Goal: Information Seeking & Learning: Learn about a topic

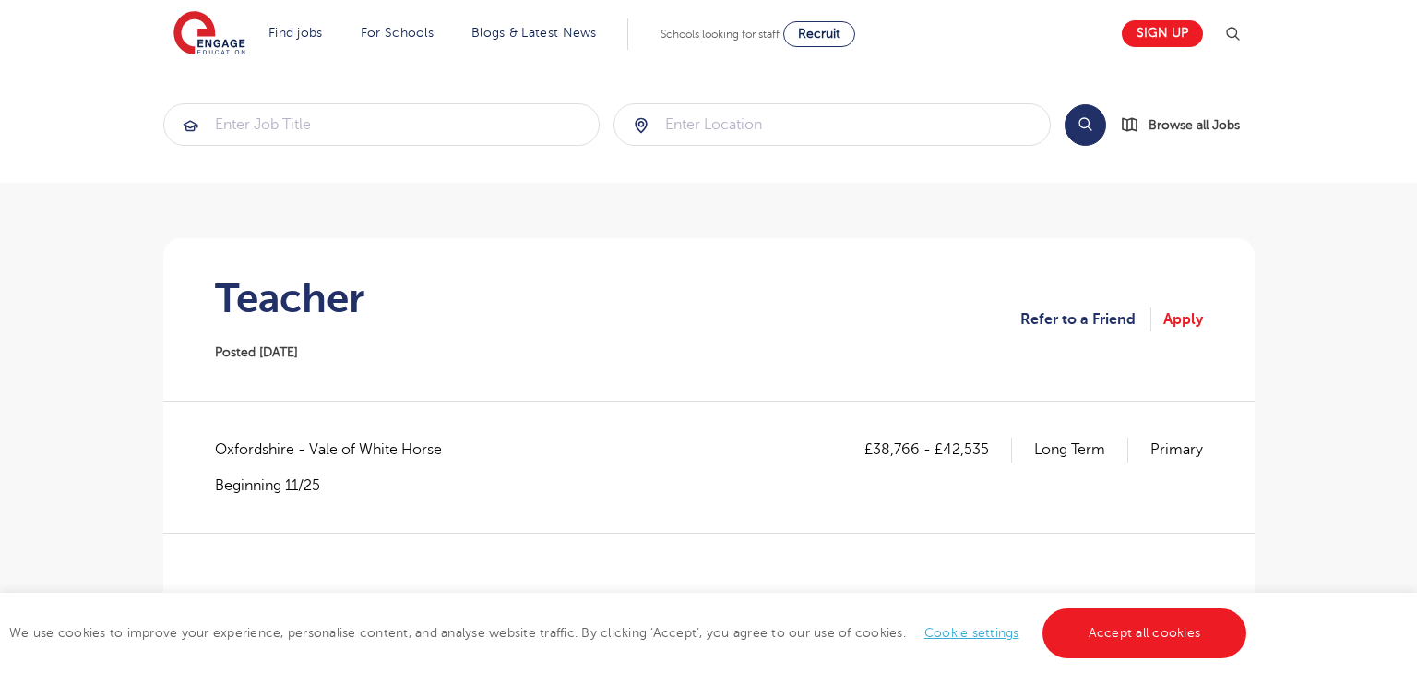
scroll to position [247, 0]
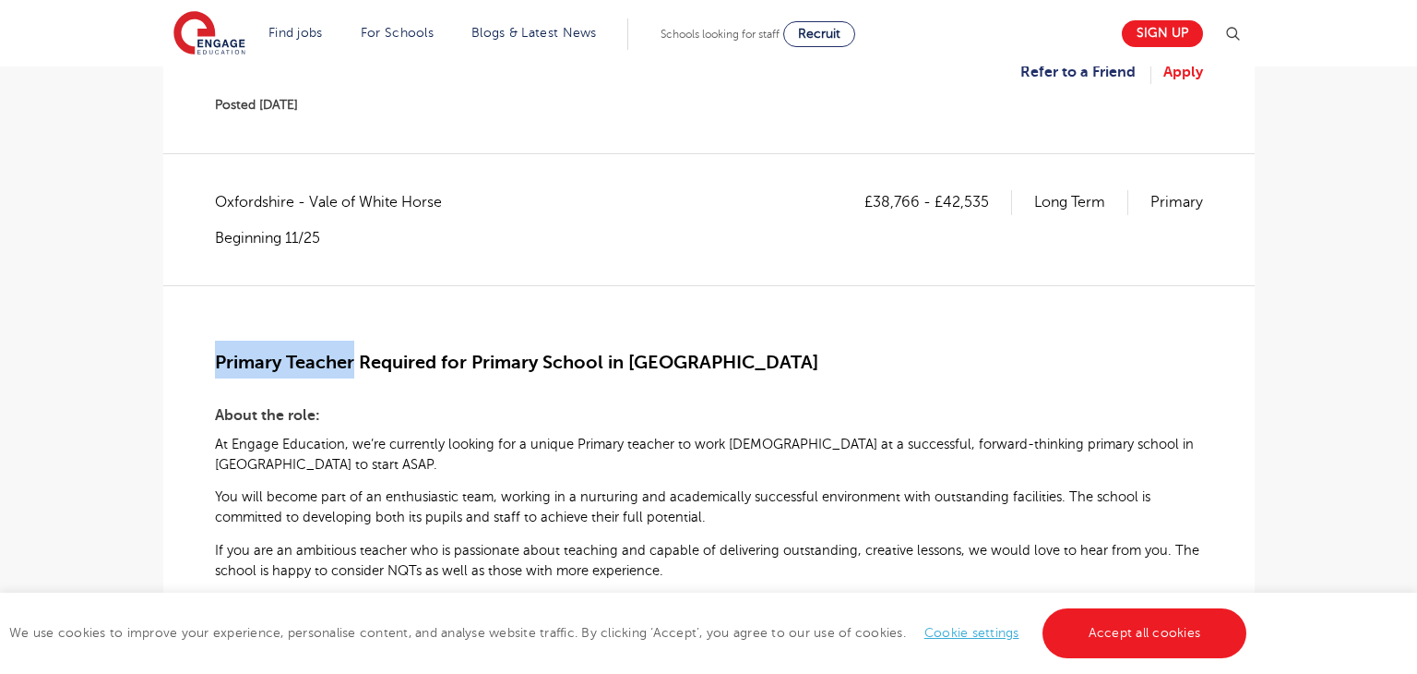
click at [354, 363] on span "Primary Teacher Required for Primary School in Didcot" at bounding box center [516, 362] width 603 height 21
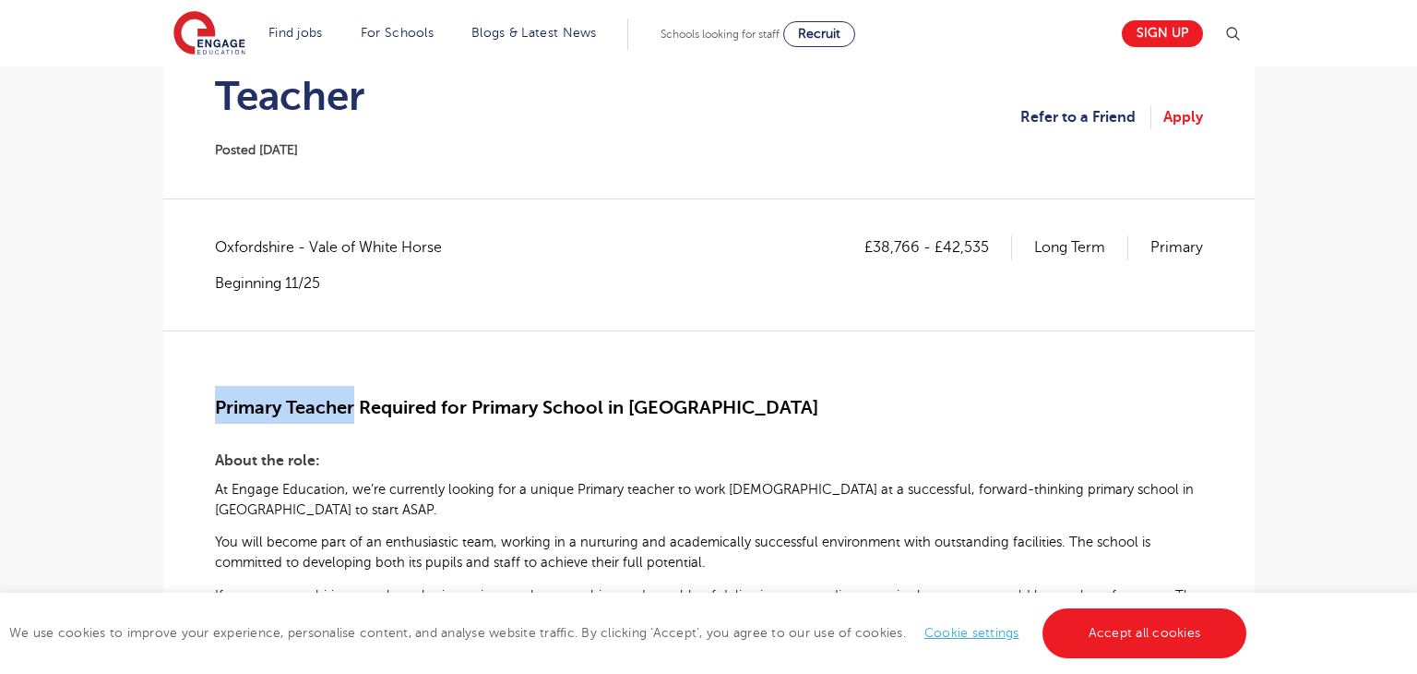
scroll to position [269, 0]
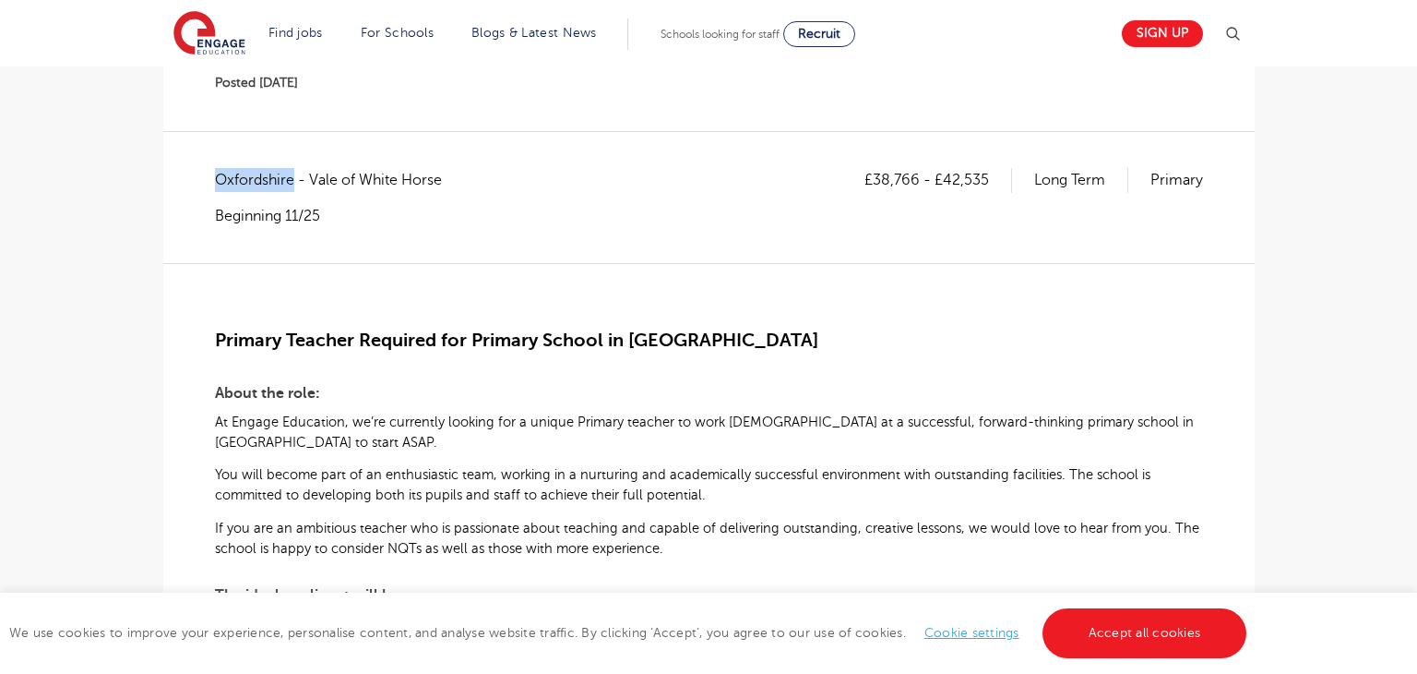
drag, startPoint x: 220, startPoint y: 179, endPoint x: 291, endPoint y: 177, distance: 71.1
click at [291, 177] on span "Oxfordshire - Vale of White Horse" at bounding box center [337, 180] width 245 height 24
copy span "Oxfordshire"
drag, startPoint x: 877, startPoint y: 176, endPoint x: 916, endPoint y: 185, distance: 40.7
click at [916, 185] on p "£38,766 - £42,535" at bounding box center [939, 180] width 148 height 24
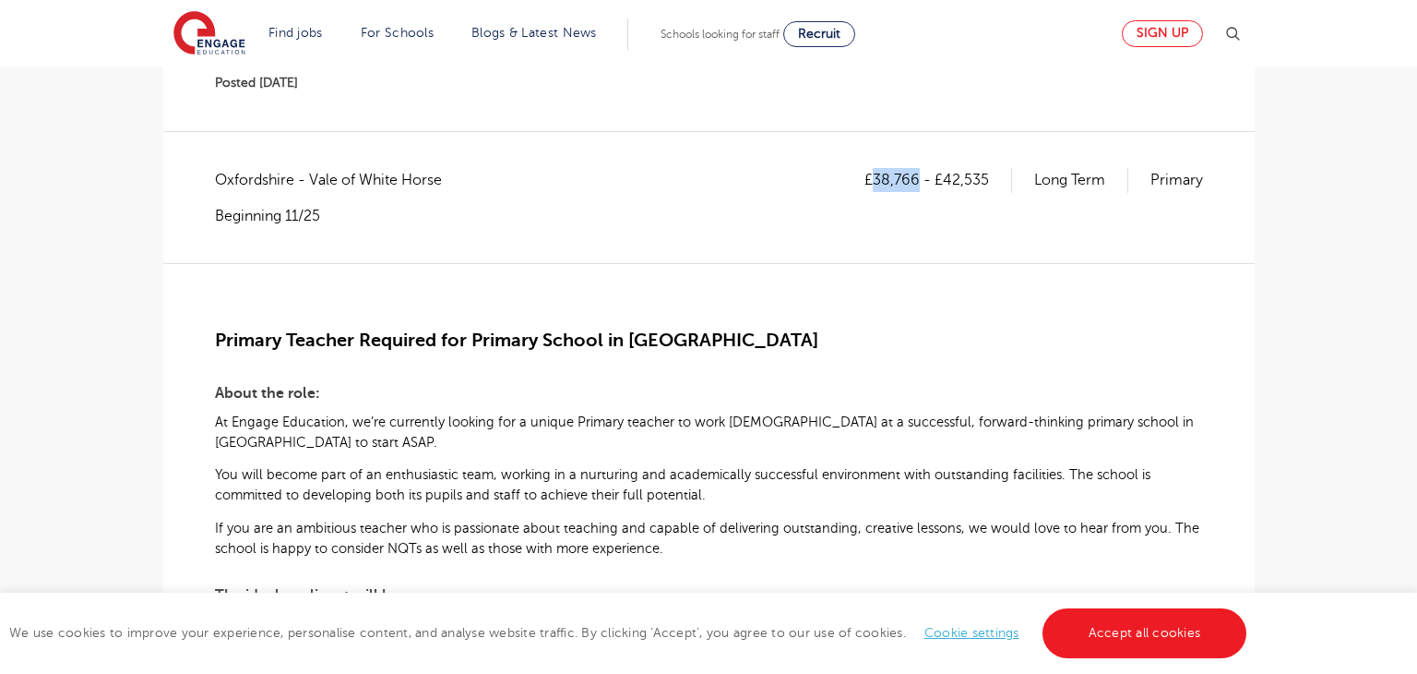
copy p "38,766"
drag, startPoint x: 944, startPoint y: 178, endPoint x: 986, endPoint y: 176, distance: 42.5
click at [986, 176] on p "£38,766 - £42,535" at bounding box center [939, 180] width 148 height 24
copy p "42,535"
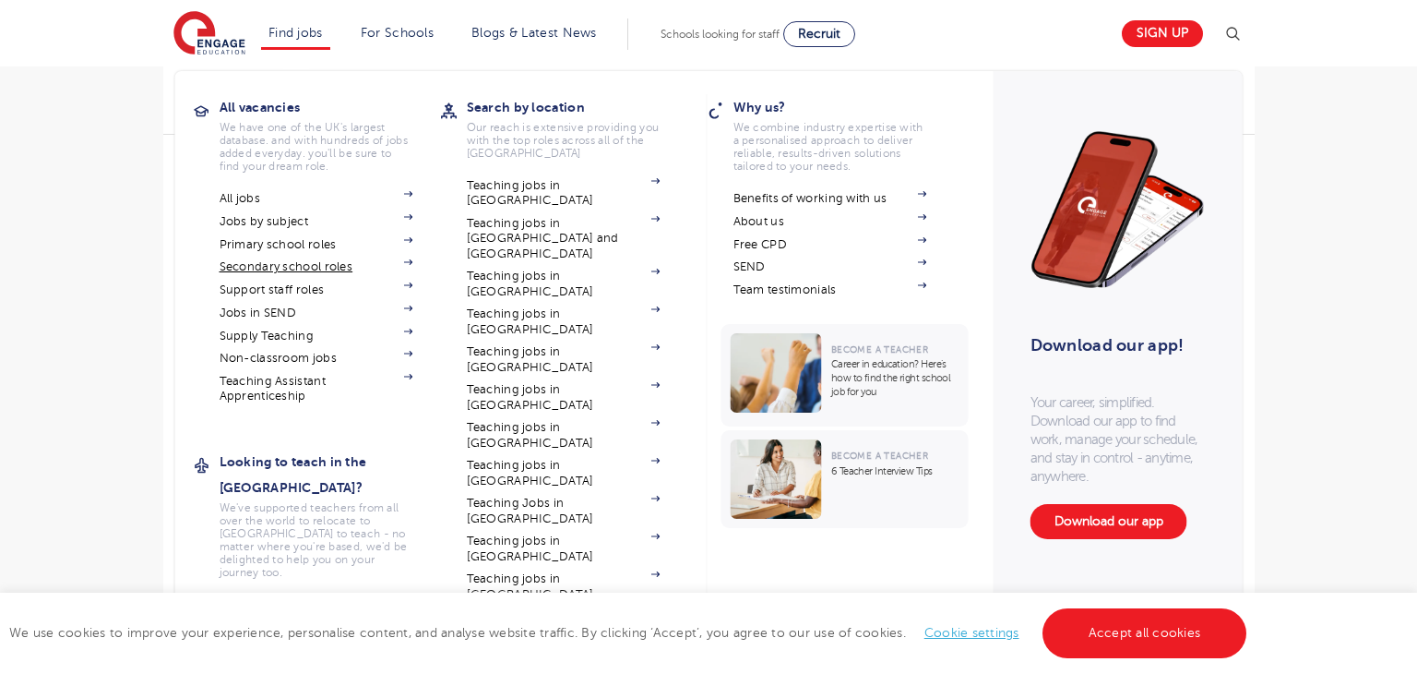
scroll to position [387, 0]
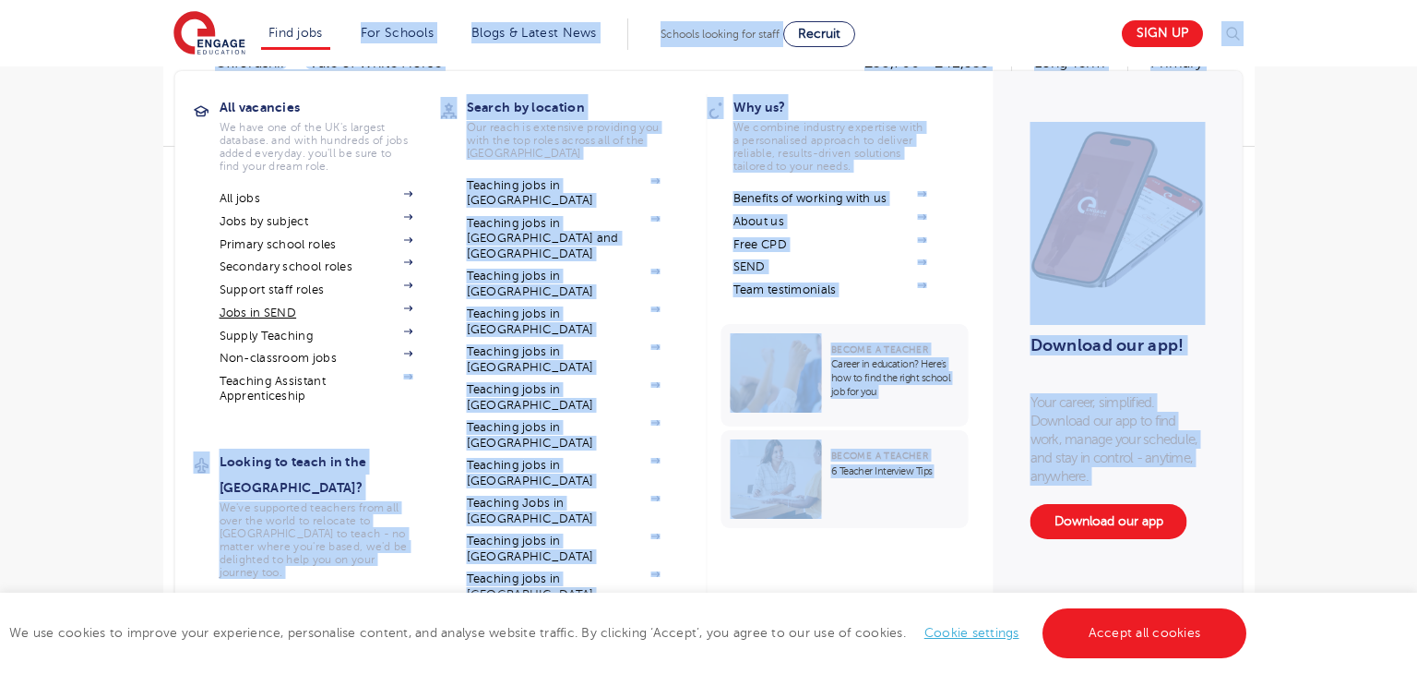
drag, startPoint x: 216, startPoint y: 336, endPoint x: 391, endPoint y: 311, distance: 177.1
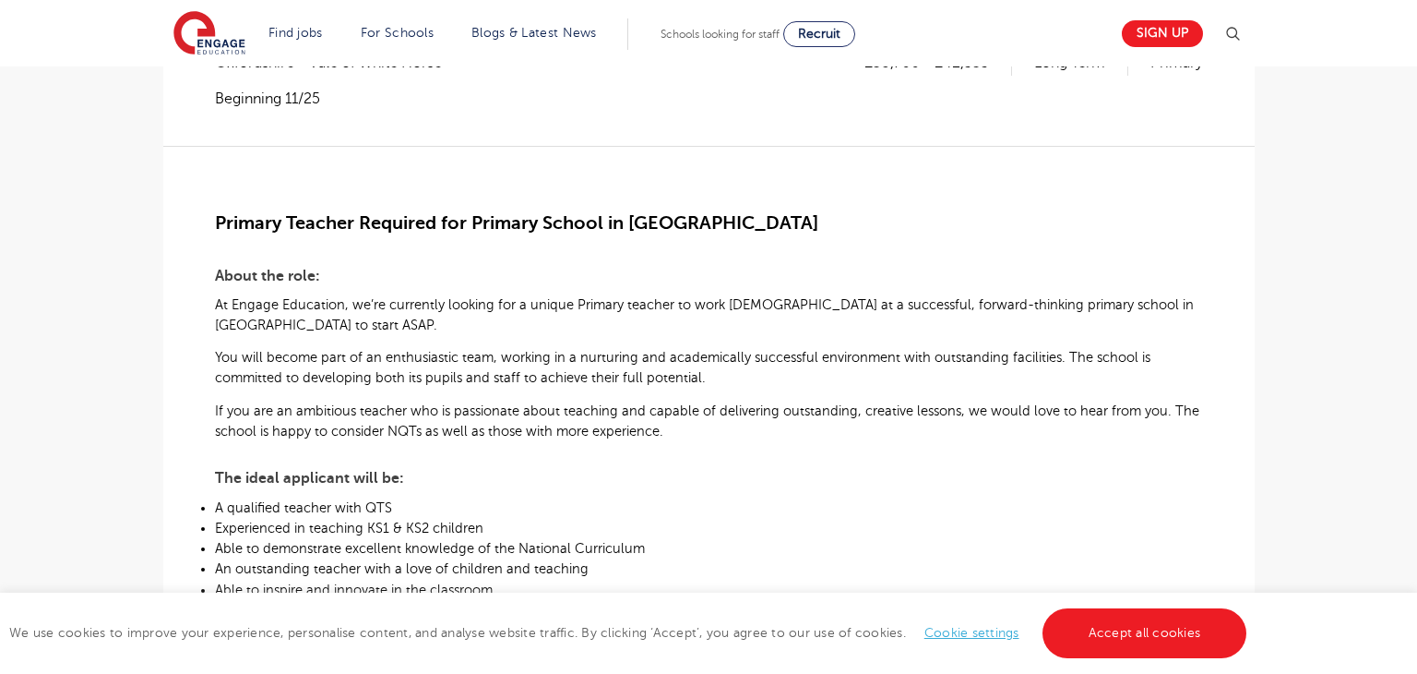
click at [1337, 253] on main "Search Browse all Jobs Teacher Posted 07/10/25 Refer to a Friend Apply £38,766 …" at bounding box center [708, 547] width 1417 height 1869
click at [212, 218] on div "£38,766 - £42,535 Long Term Primary Oxfordshire - Vale of White Horse Beginning…" at bounding box center [709, 612] width 1062 height 1122
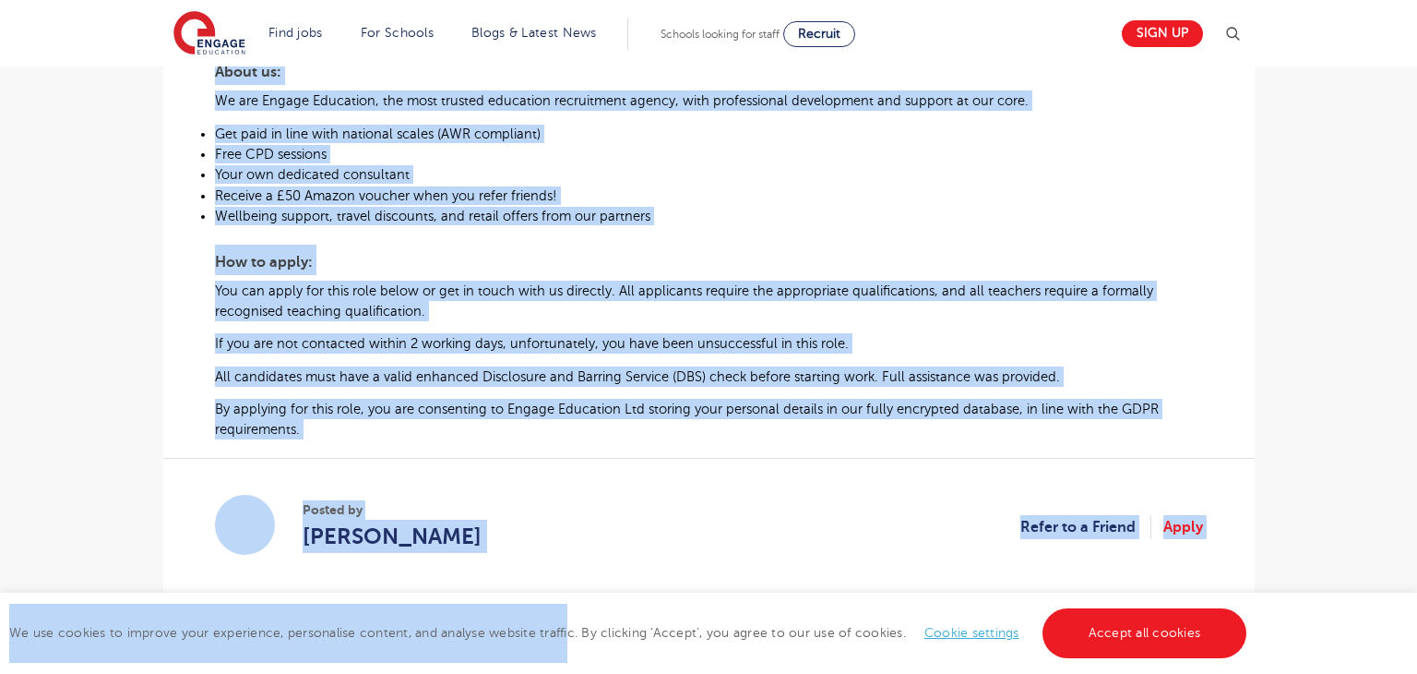
scroll to position [960, 0]
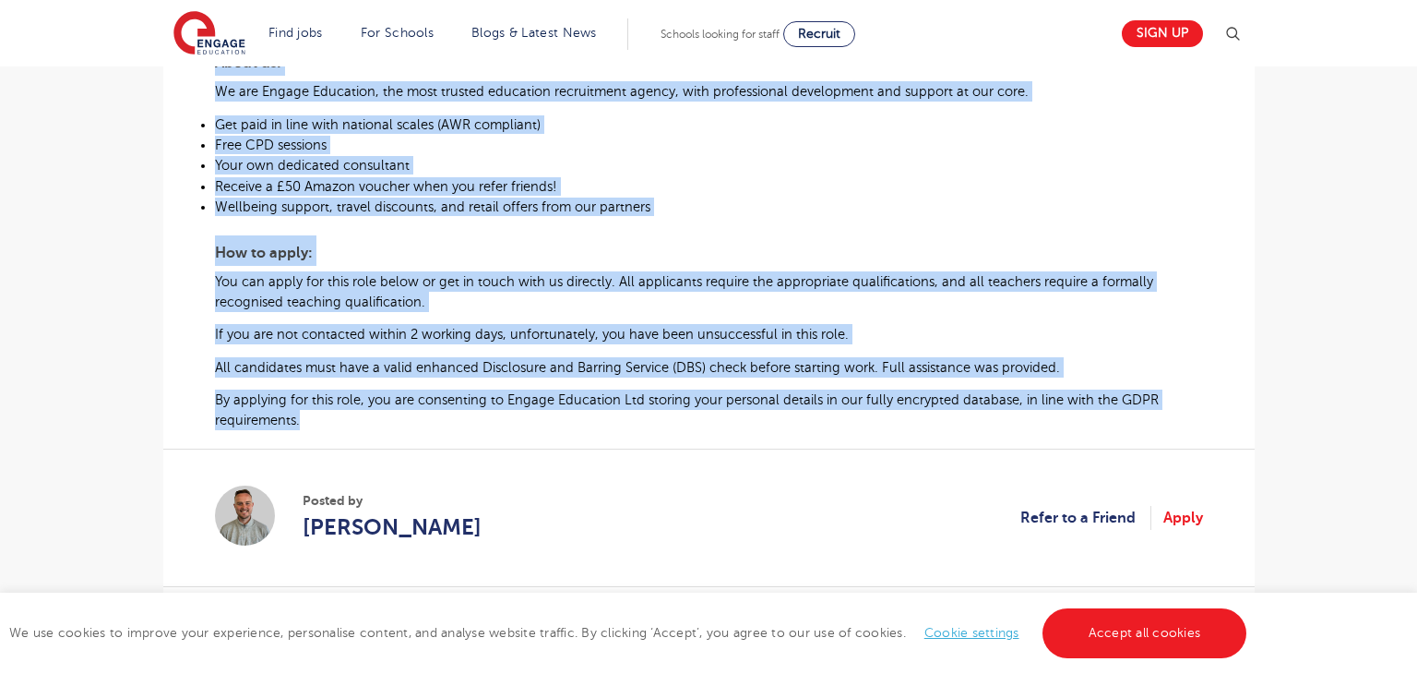
drag, startPoint x: 217, startPoint y: 218, endPoint x: 311, endPoint y: 437, distance: 238.9
click at [311, 431] on div "Primary Teacher Required for Primary School in Didcot About the role: At Engage…" at bounding box center [709, 2] width 988 height 858
copy div "Primary Teacher Required for Primary School in Didcot About the role: At Engage…"
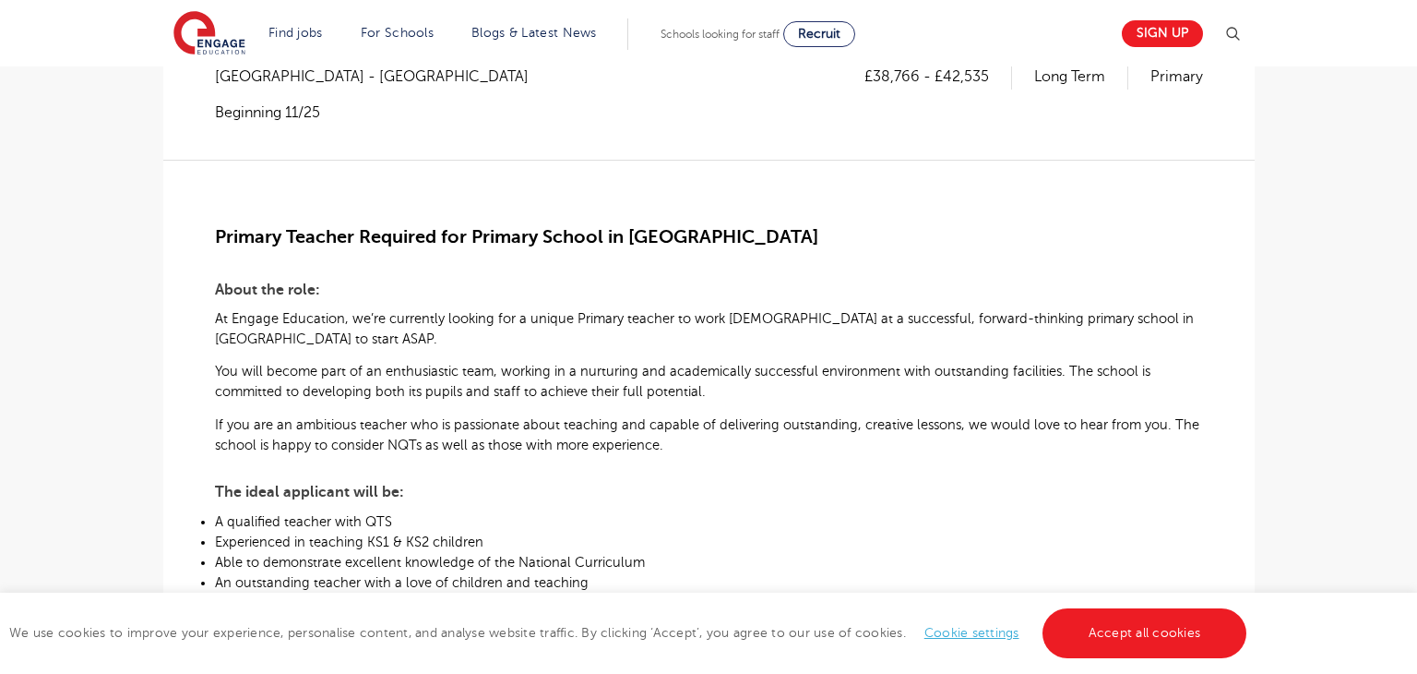
scroll to position [132, 0]
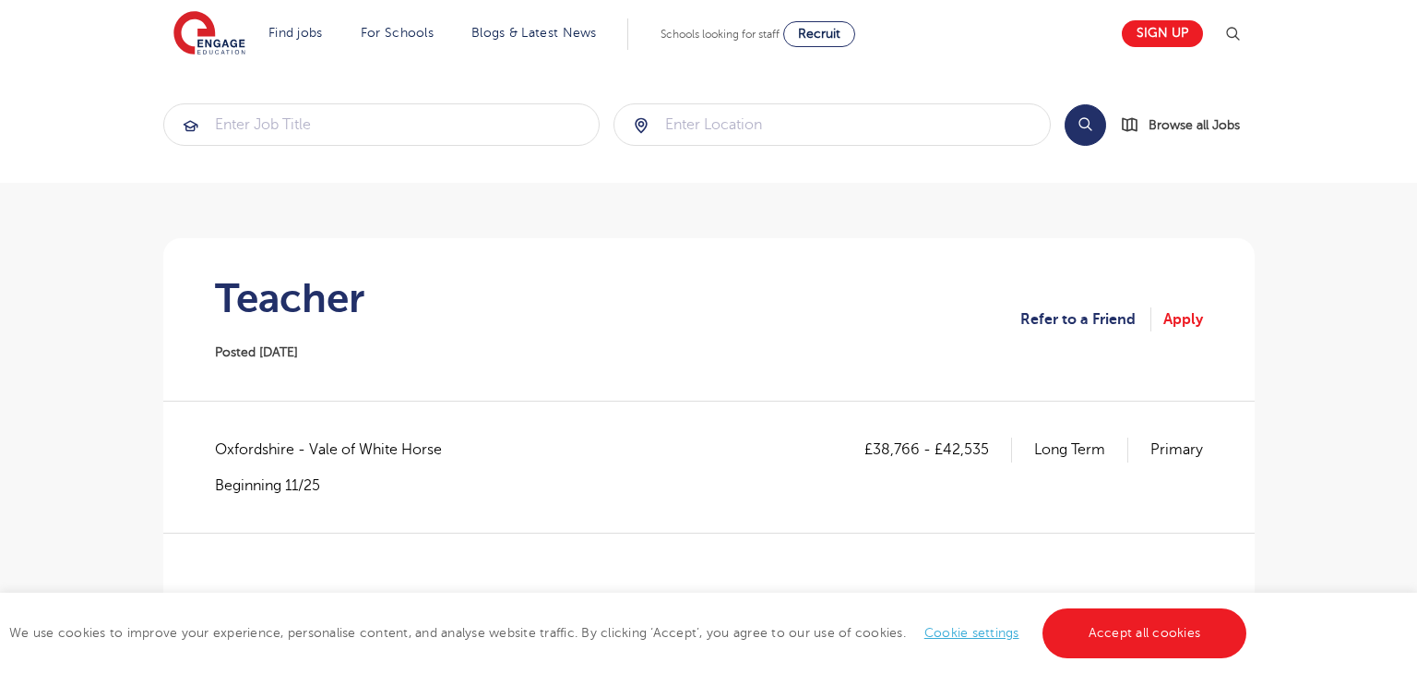
scroll to position [188, 0]
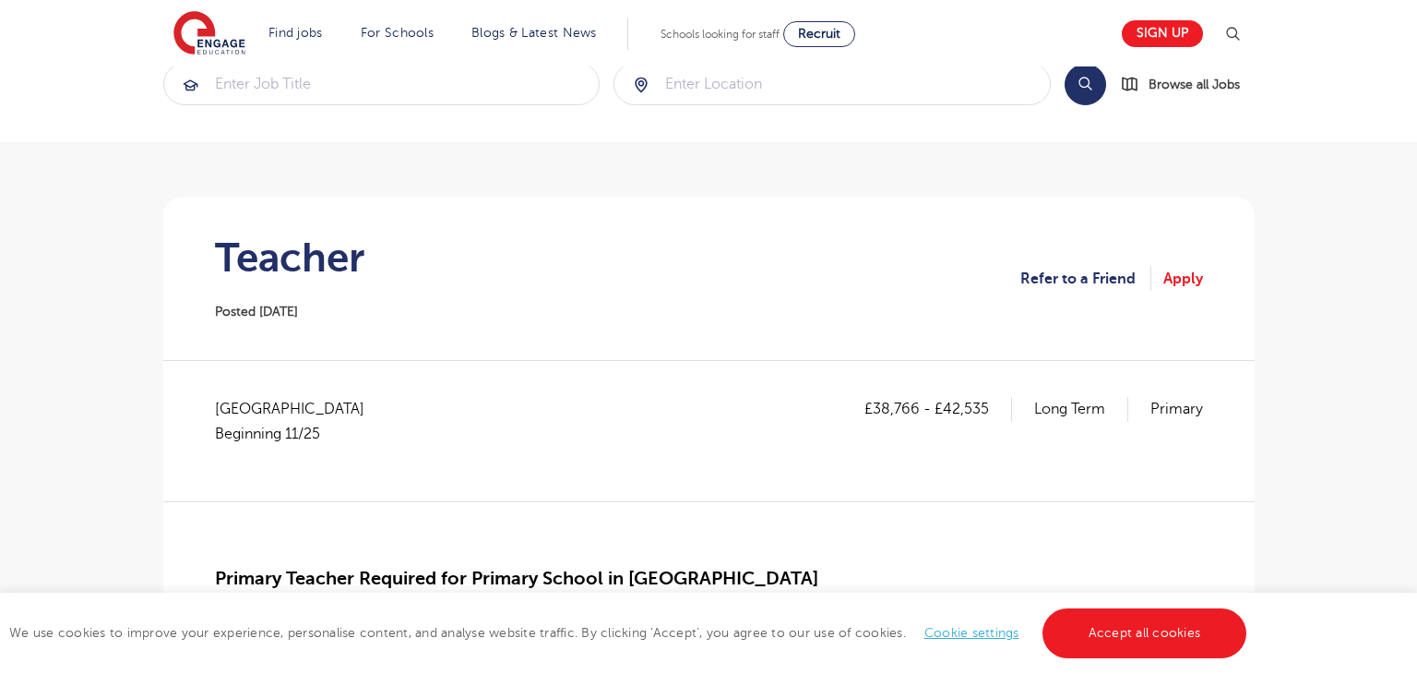
scroll to position [139, 0]
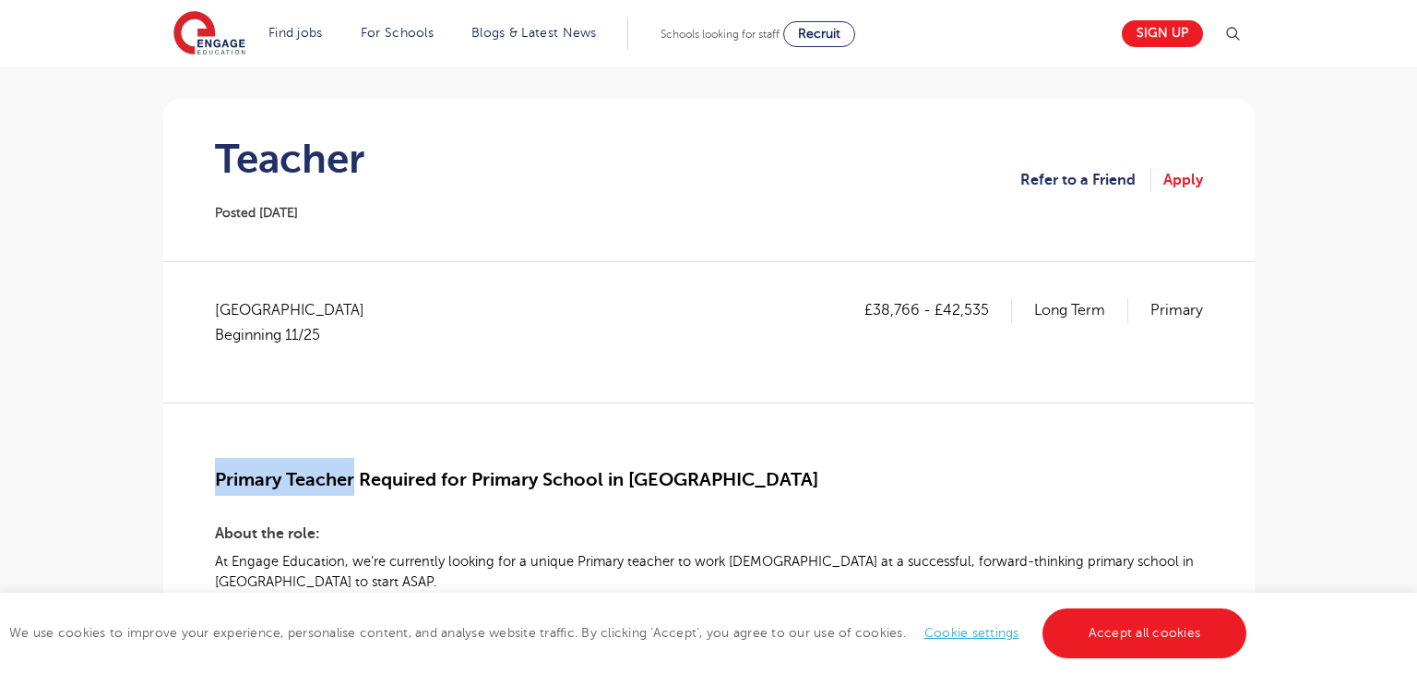
drag, startPoint x: 218, startPoint y: 480, endPoint x: 354, endPoint y: 484, distance: 136.6
click at [354, 484] on span "Primary Teacher Required for Primary School in Aylesbury" at bounding box center [516, 479] width 603 height 21
copy span "Primary Teacher"
click at [355, 519] on h3 "About the role:" at bounding box center [709, 531] width 988 height 30
click at [256, 308] on span "Buckinghamshire Beginning 11/25" at bounding box center [299, 322] width 168 height 49
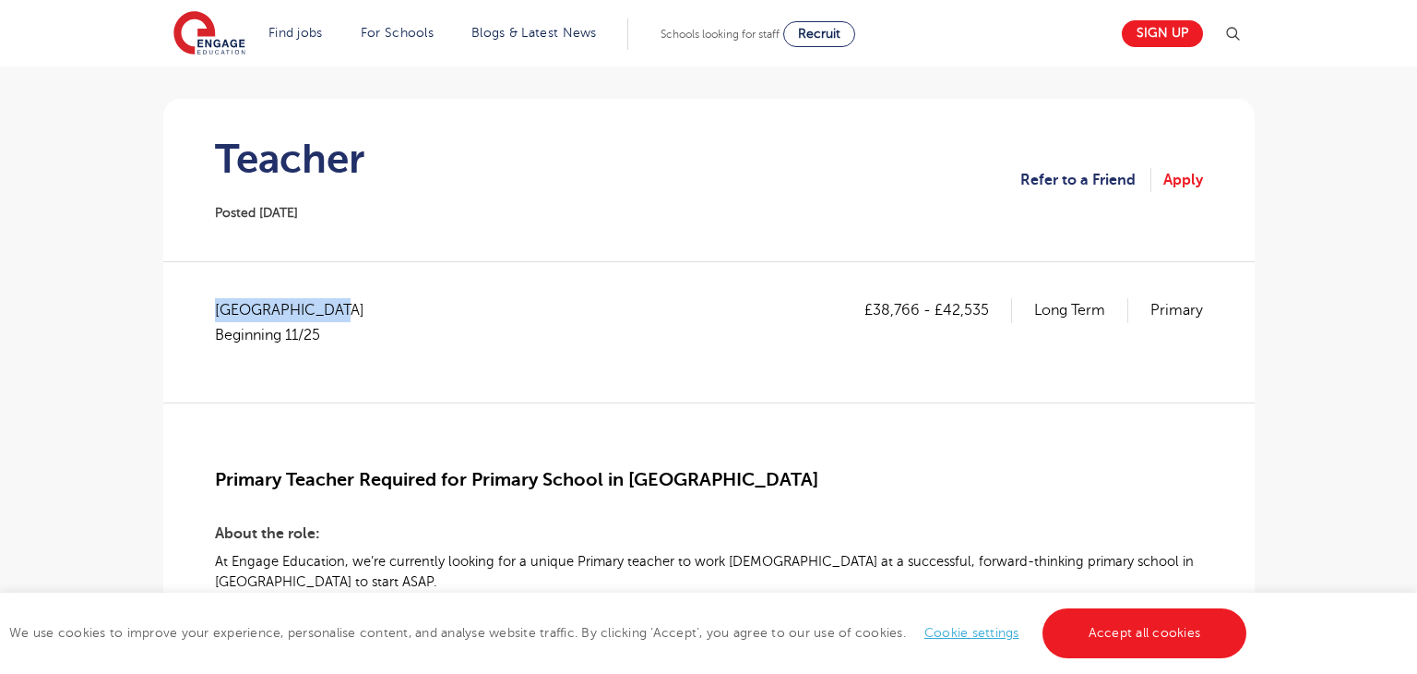
click at [255, 307] on span "Buckinghamshire Beginning 11/25" at bounding box center [299, 322] width 168 height 49
copy span "Buckinghamshire"
drag, startPoint x: 874, startPoint y: 305, endPoint x: 920, endPoint y: 312, distance: 46.6
click at [920, 312] on p "£38,766 - £42,535" at bounding box center [939, 310] width 148 height 24
copy p "38,766"
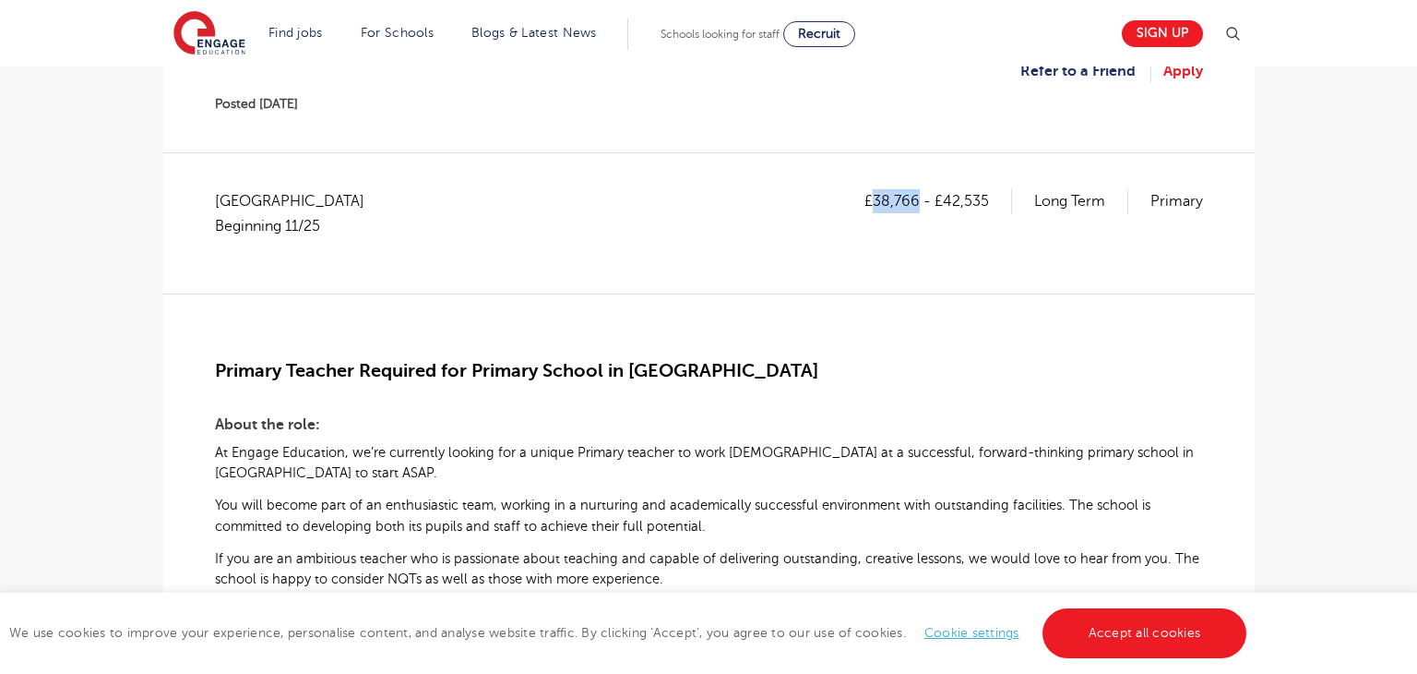
scroll to position [251, 0]
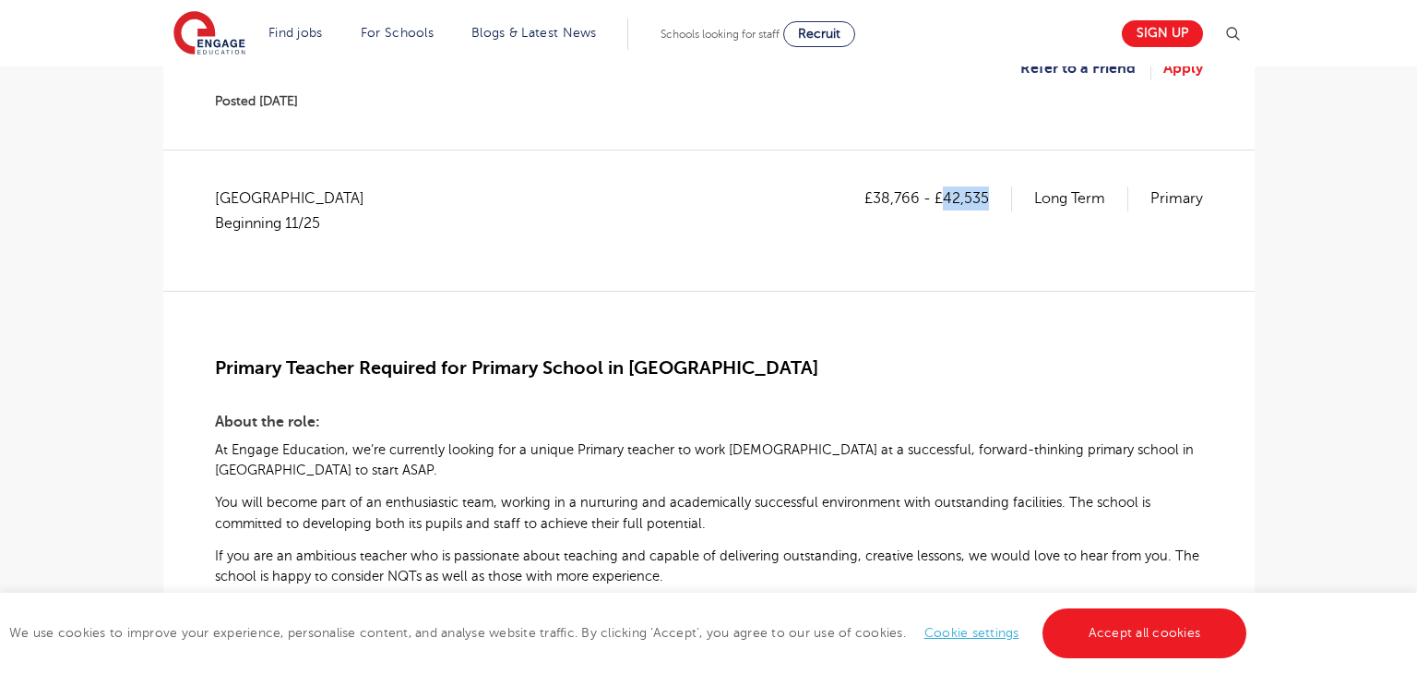
drag, startPoint x: 946, startPoint y: 201, endPoint x: 986, endPoint y: 202, distance: 40.6
click at [986, 202] on p "£38,766 - £42,535" at bounding box center [939, 198] width 148 height 24
copy p "42,535"
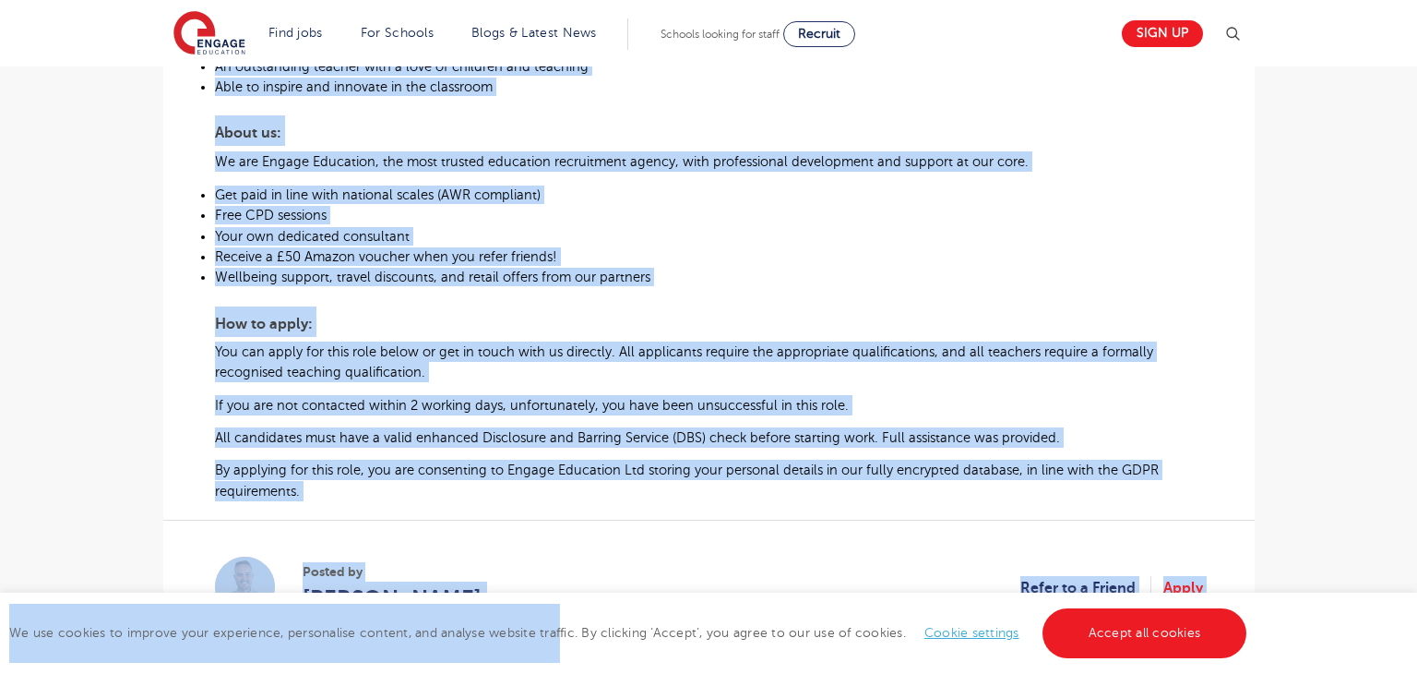
scroll to position [969, 0]
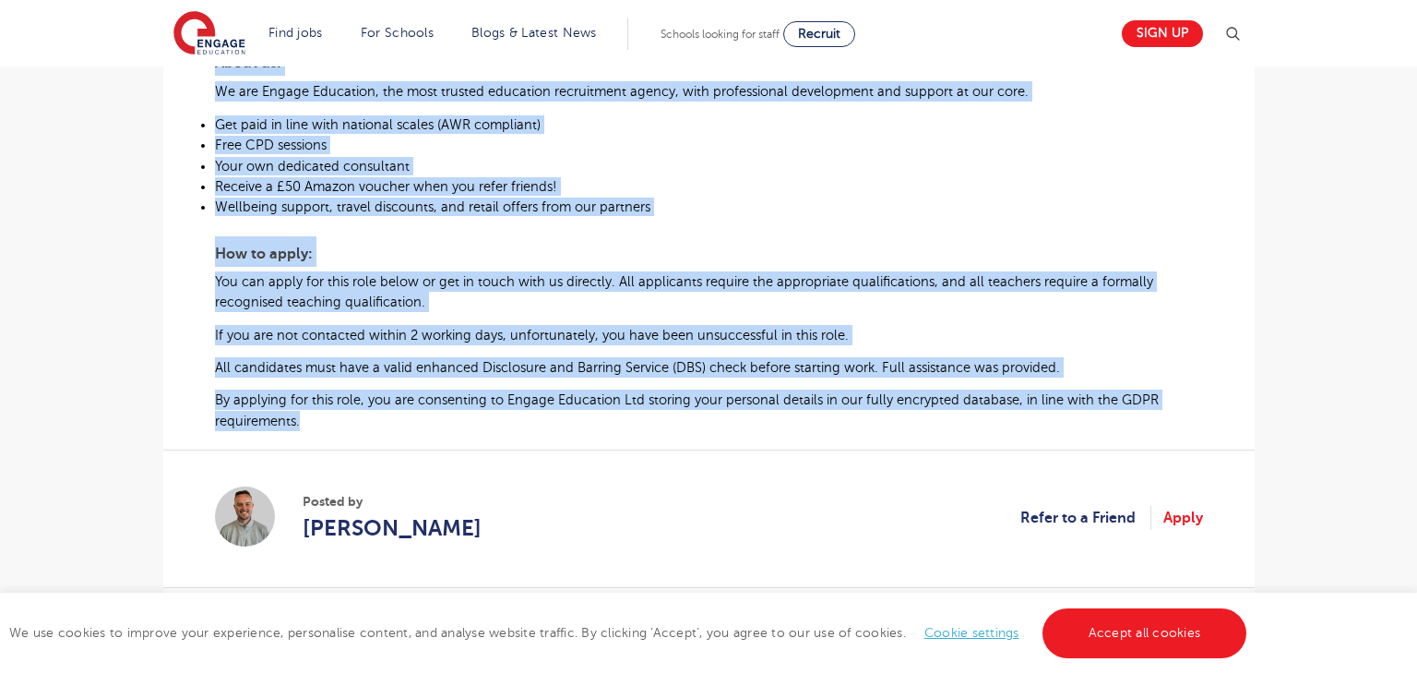
drag, startPoint x: 216, startPoint y: 366, endPoint x: 303, endPoint y: 426, distance: 105.5
click at [303, 426] on div "Primary Teacher Required for Primary School in Aylesbury About the role: At Eng…" at bounding box center [709, 2] width 988 height 858
copy div "Primary Teacher Required for Primary School in Aylesbury About the role: At Eng…"
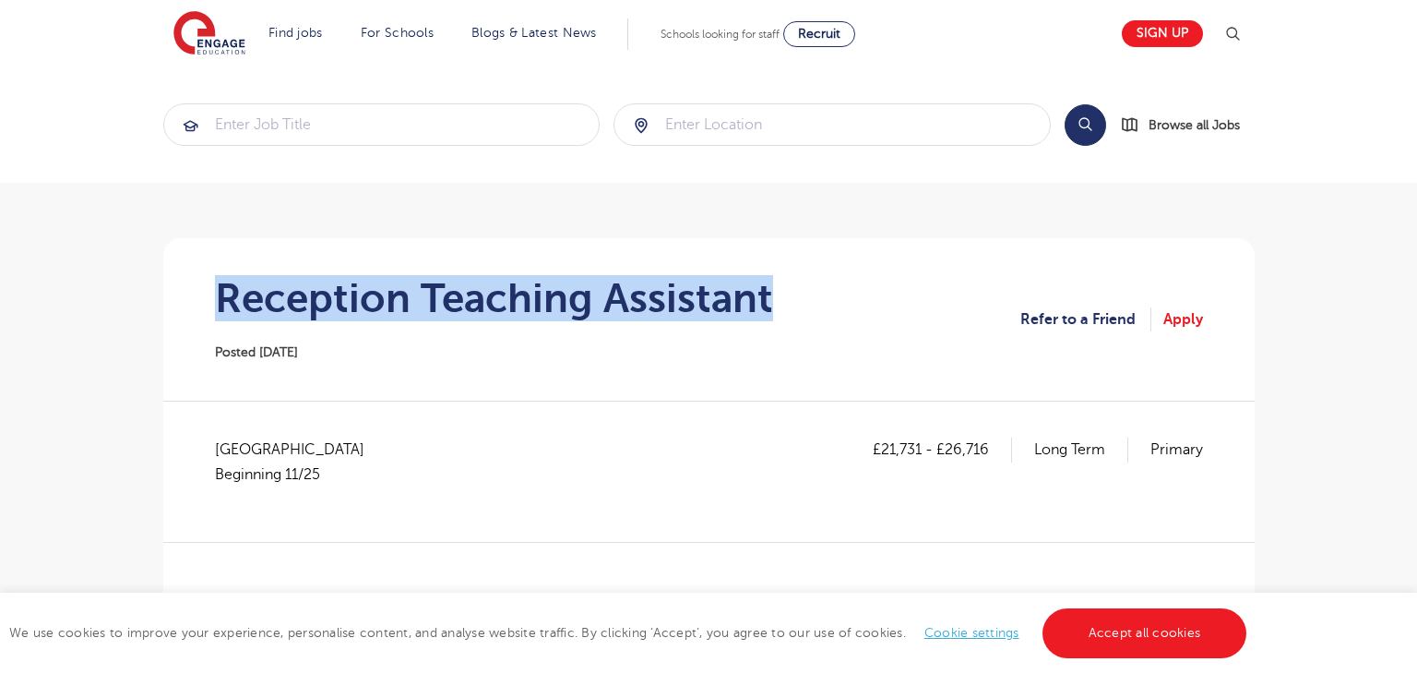
drag, startPoint x: 224, startPoint y: 291, endPoint x: 796, endPoint y: 297, distance: 572.1
click at [796, 297] on section "Reception Teaching Assistant Posted 07/10/25 Refer to a Friend Apply" at bounding box center [709, 319] width 1062 height 162
copy h1 "Reception Teaching Assistant"
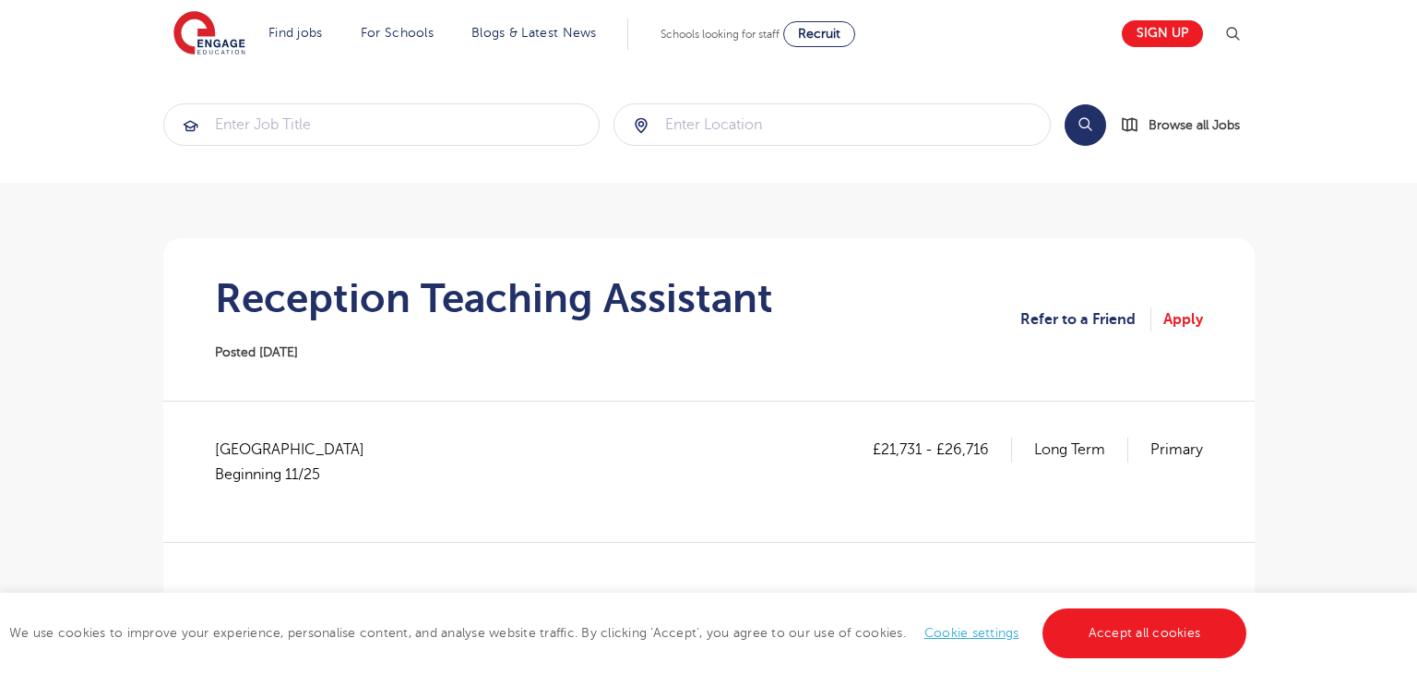
click at [238, 457] on span "Oxfordshire Beginning 11/25" at bounding box center [299, 461] width 168 height 49
click at [238, 456] on span "Oxfordshire Beginning 11/25" at bounding box center [299, 461] width 168 height 49
copy span "[GEOGRAPHIC_DATA]"
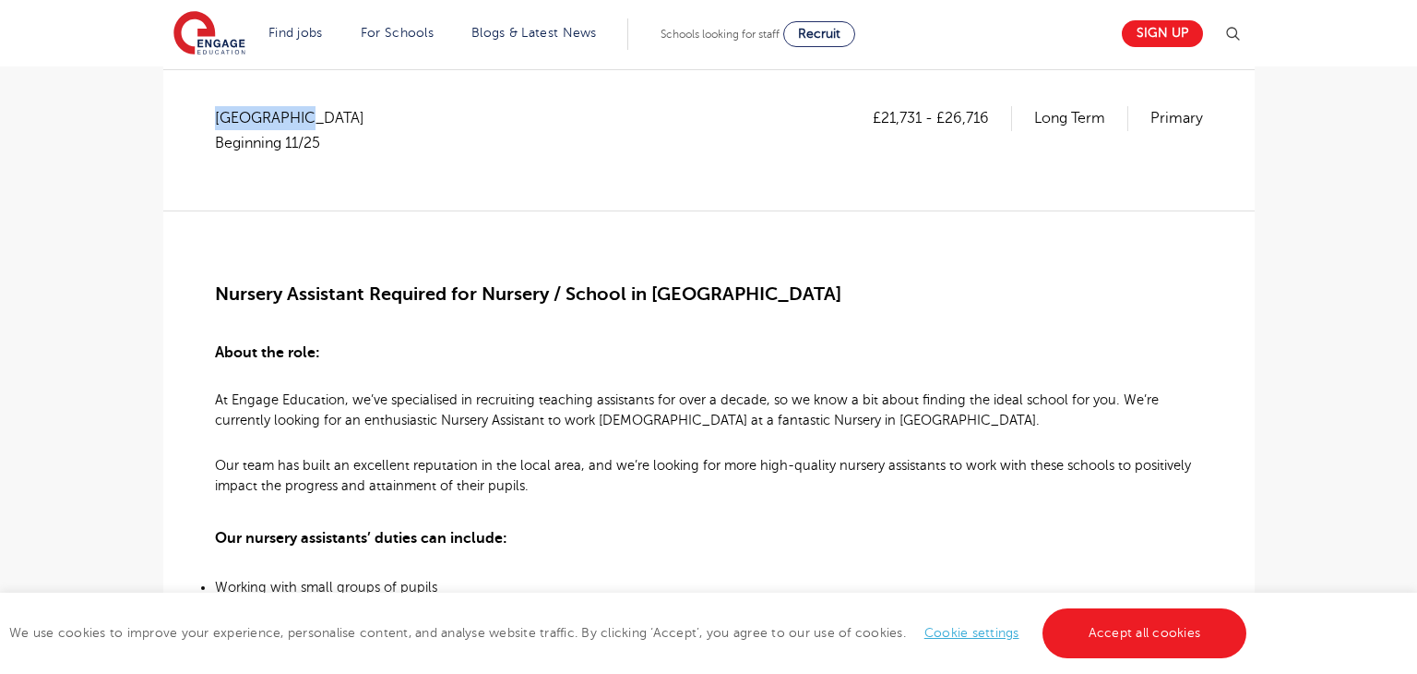
scroll to position [340, 0]
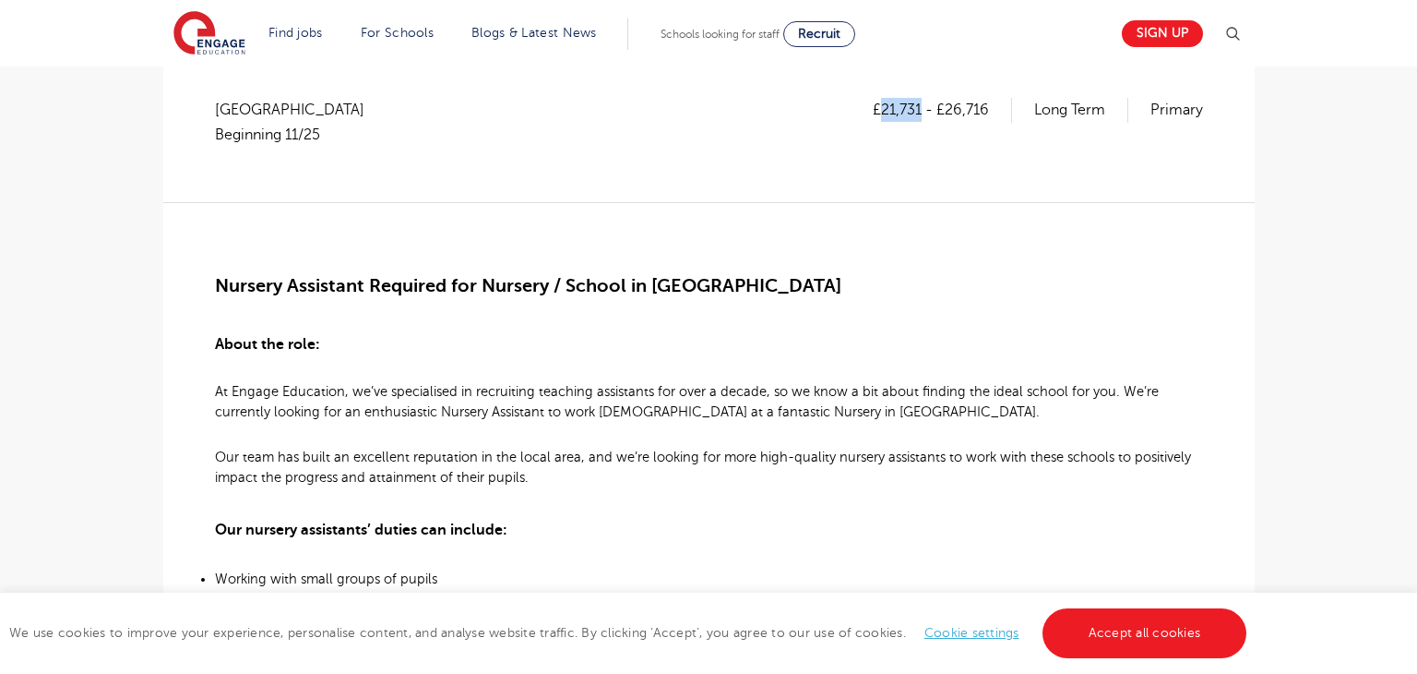
drag, startPoint x: 878, startPoint y: 111, endPoint x: 919, endPoint y: 115, distance: 40.9
click at [919, 115] on p "£21,731 - £26,716" at bounding box center [942, 110] width 139 height 24
copy p "21,731"
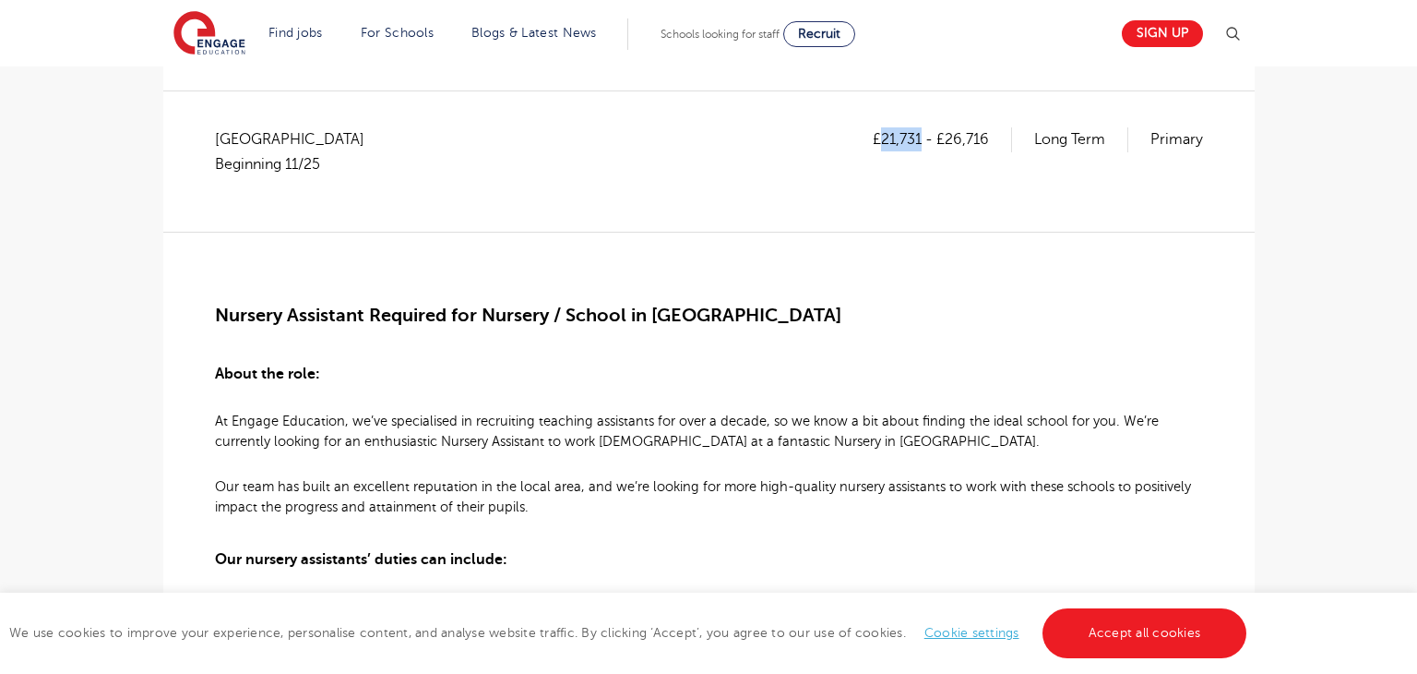
scroll to position [196, 0]
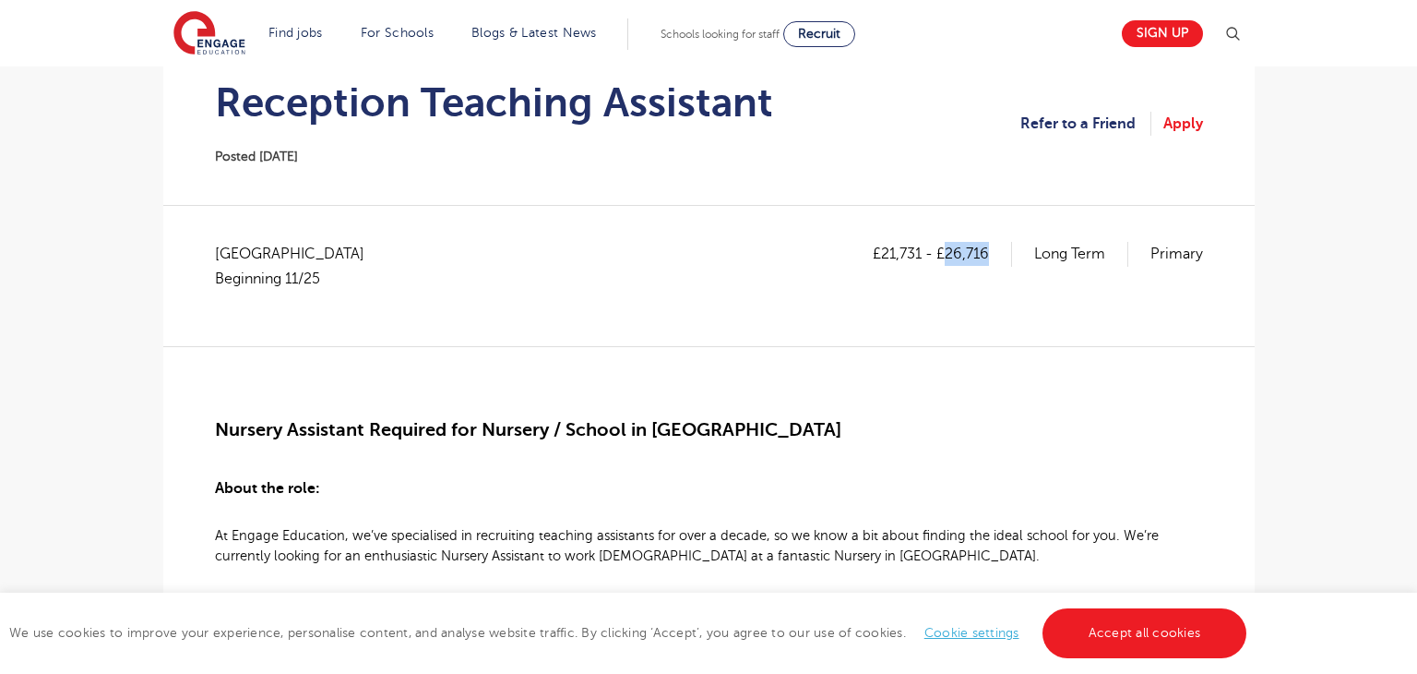
drag, startPoint x: 949, startPoint y: 253, endPoint x: 993, endPoint y: 251, distance: 44.3
click at [993, 251] on p "£21,731 - £26,716" at bounding box center [942, 254] width 139 height 24
copy p "26,716"
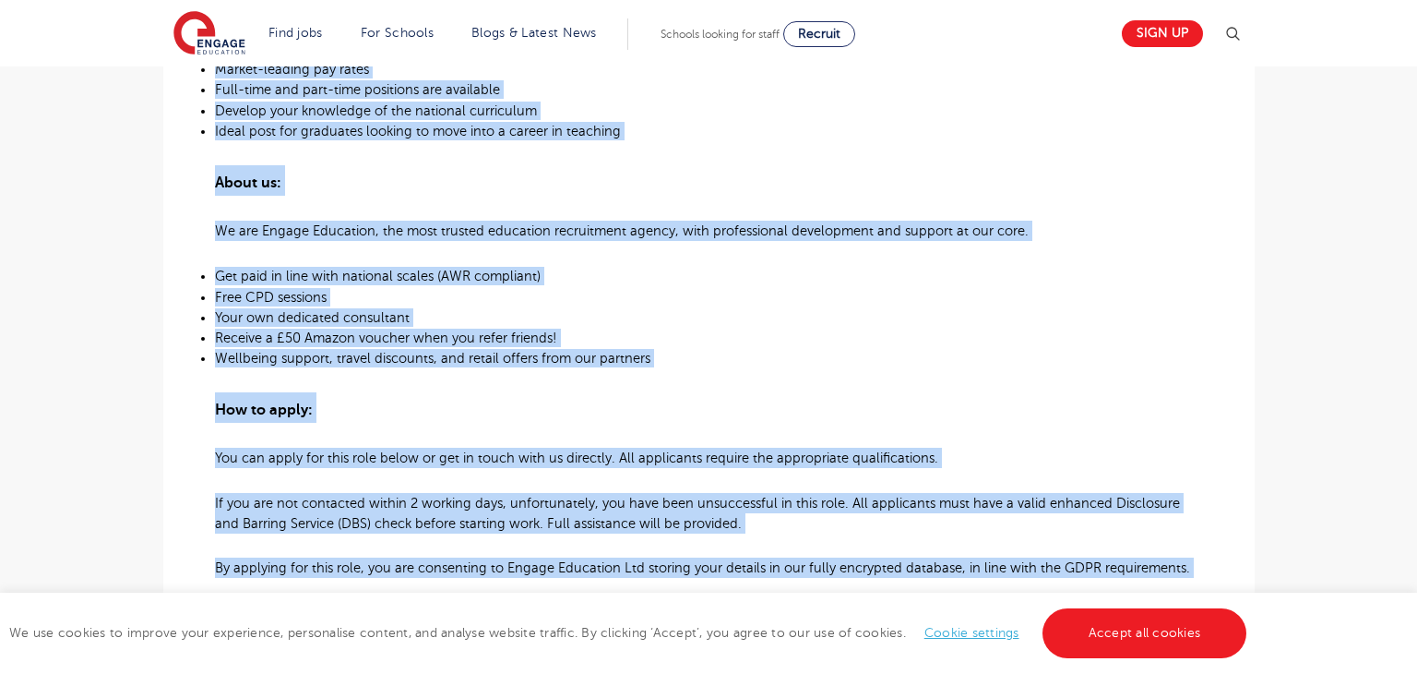
scroll to position [1467, 0]
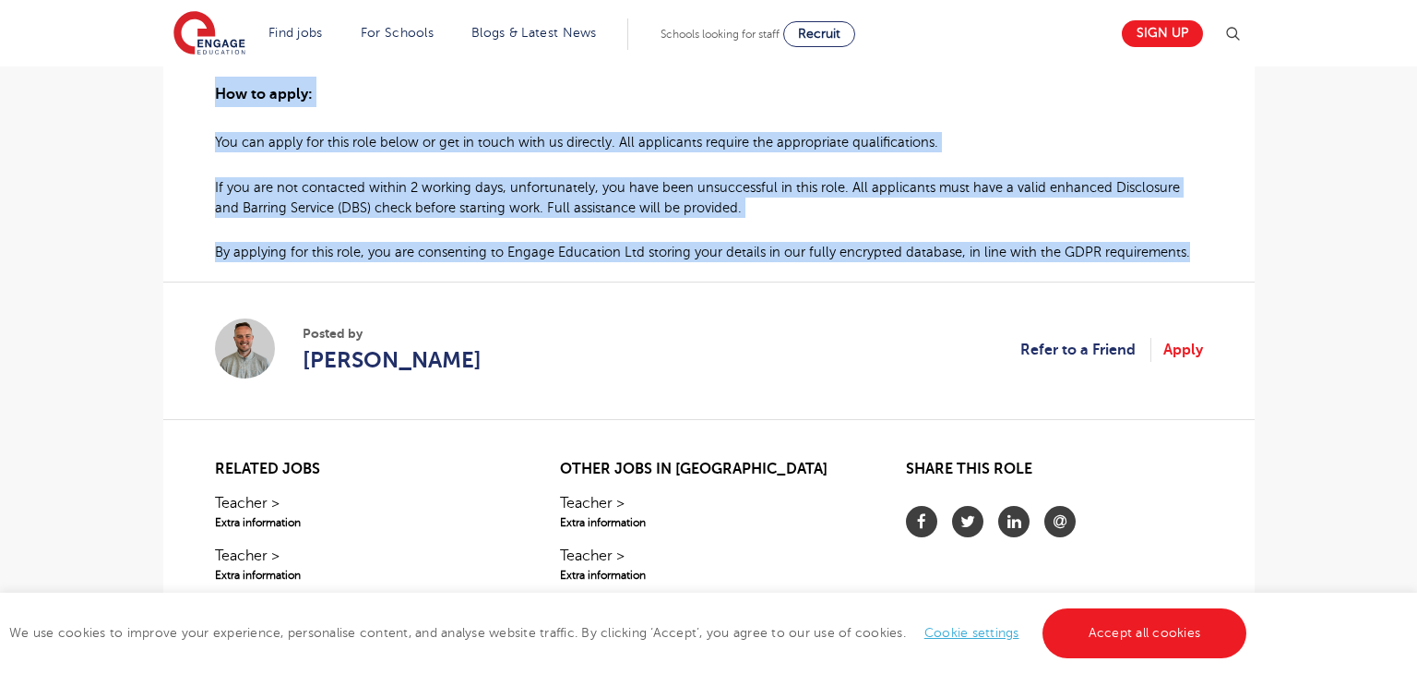
drag, startPoint x: 216, startPoint y: 391, endPoint x: 1185, endPoint y: 250, distance: 979.1
copy div "Nursery Assistant Required for Nursery / School in Witney About the role: At En…"
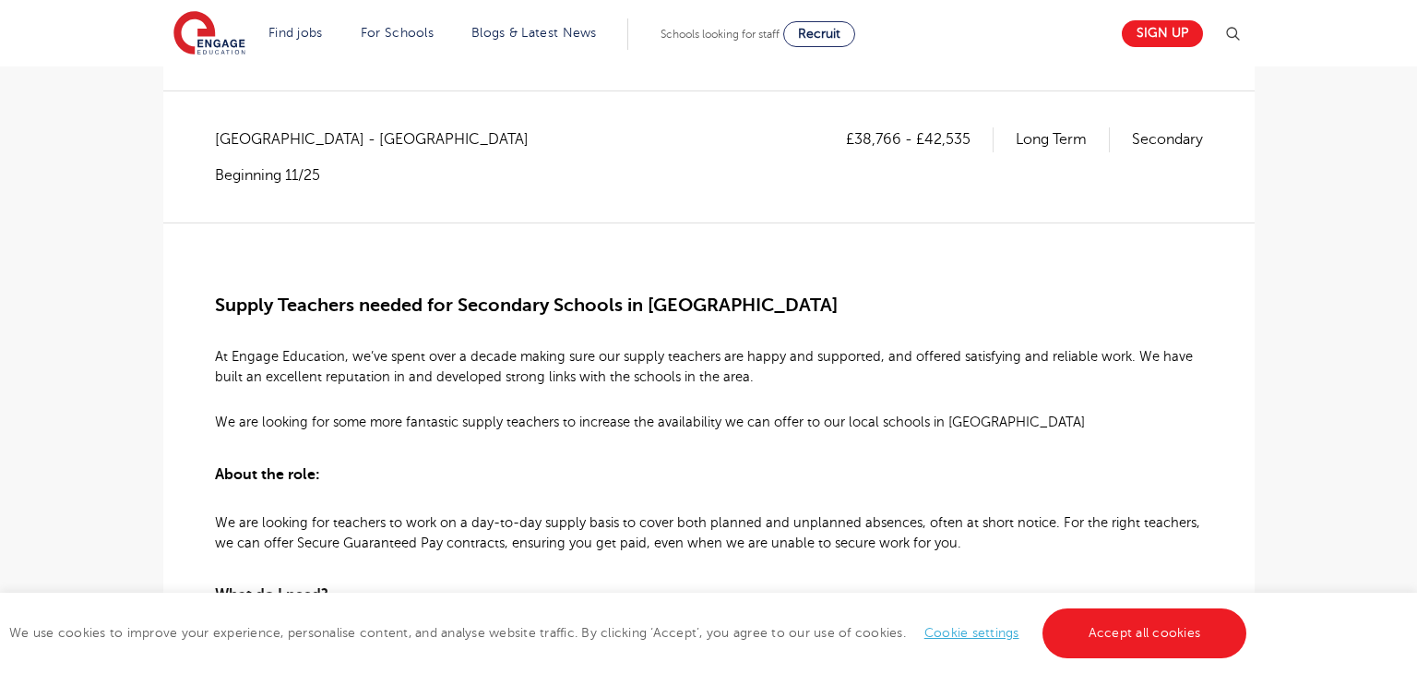
scroll to position [310, 0]
drag, startPoint x: 216, startPoint y: 308, endPoint x: 352, endPoint y: 310, distance: 135.7
click at [352, 310] on span "Supply Teachers needed for Secondary Schools in" at bounding box center [429, 304] width 428 height 21
copy span "Supply Teachers"
click at [245, 154] on div "[GEOGRAPHIC_DATA] - [GEOGRAPHIC_DATA] Beginning 11/25" at bounding box center [381, 155] width 332 height 57
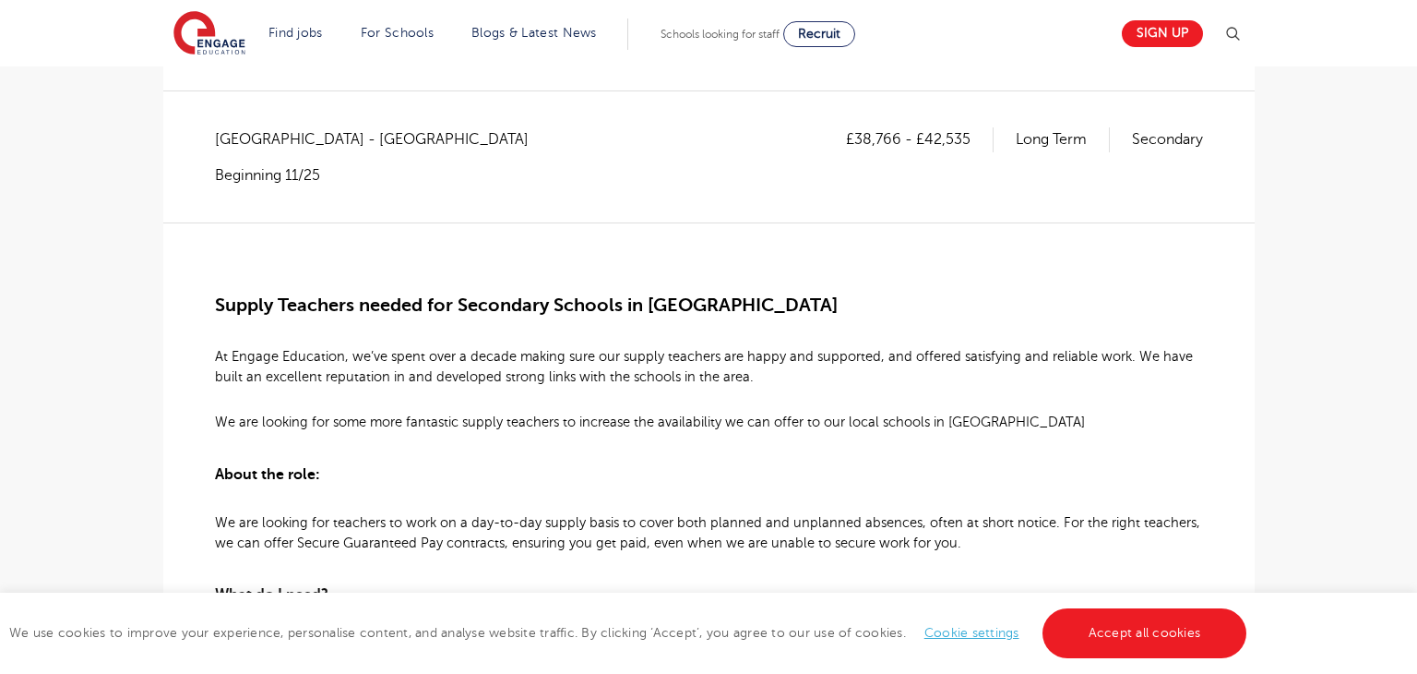
click at [245, 136] on span "[GEOGRAPHIC_DATA] - [GEOGRAPHIC_DATA]" at bounding box center [381, 139] width 332 height 24
click at [245, 135] on span "[GEOGRAPHIC_DATA] - [GEOGRAPHIC_DATA]" at bounding box center [381, 139] width 332 height 24
copy span "[GEOGRAPHIC_DATA]"
drag, startPoint x: 857, startPoint y: 137, endPoint x: 899, endPoint y: 137, distance: 41.5
click at [899, 137] on p "£38,766 - £42,535" at bounding box center [920, 139] width 148 height 24
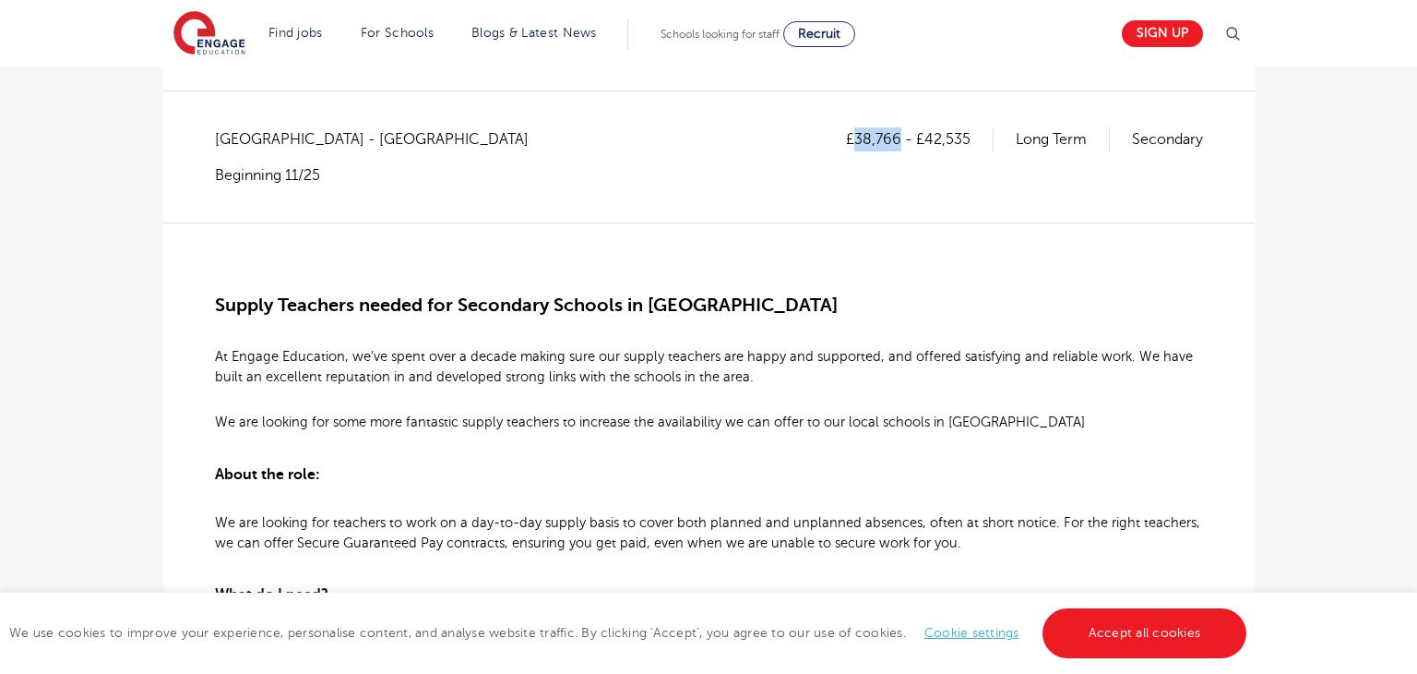
copy p "38,766"
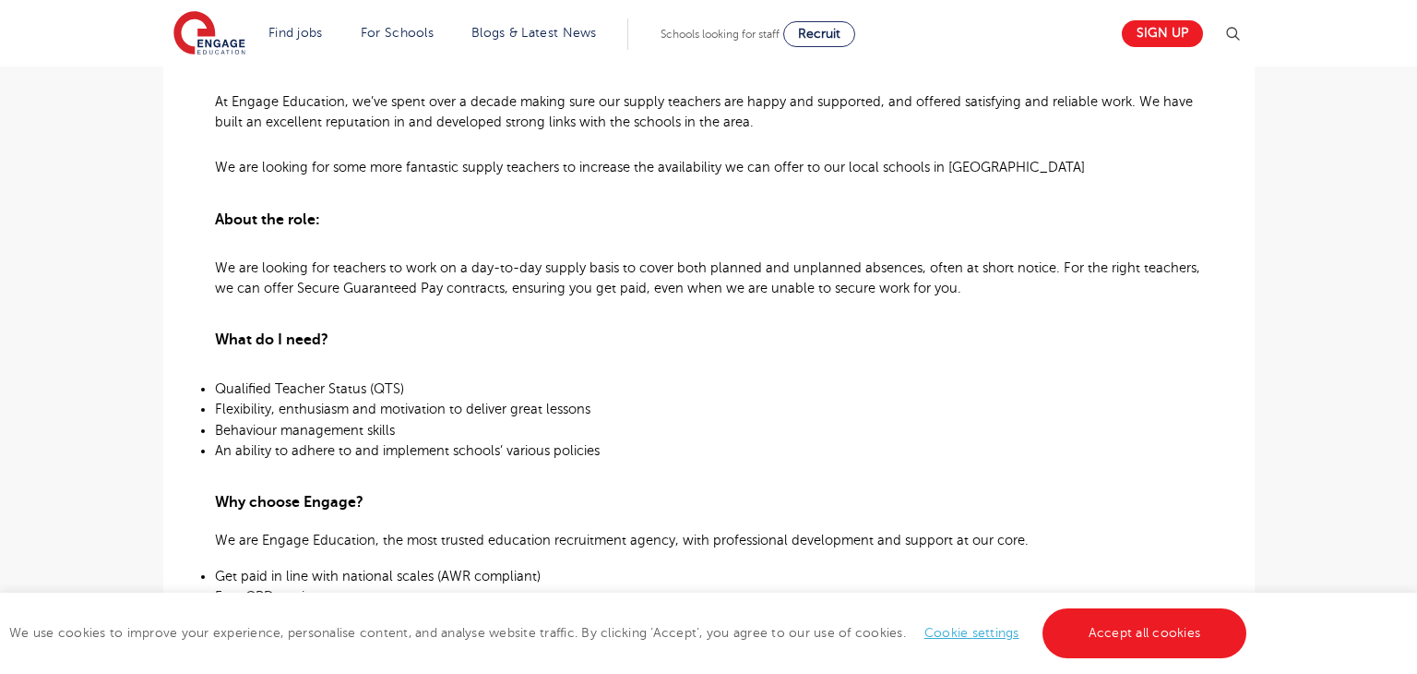
scroll to position [209, 0]
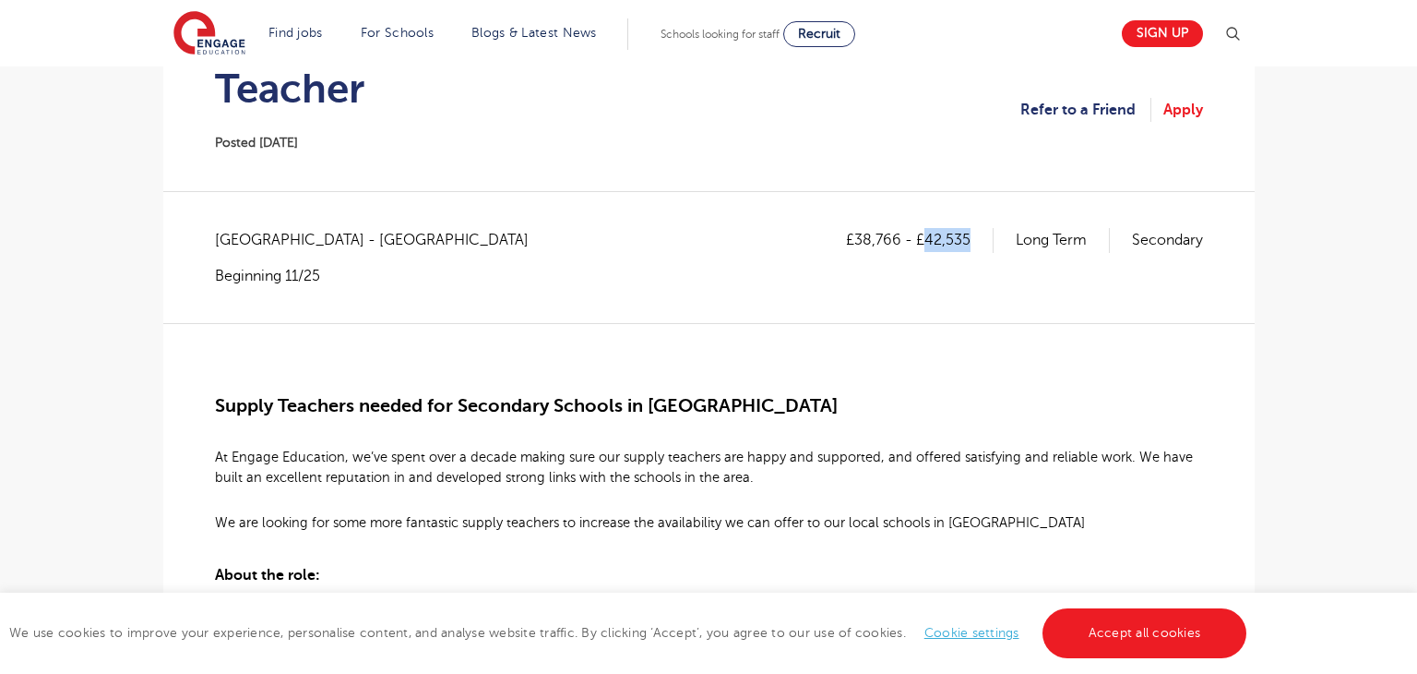
drag, startPoint x: 926, startPoint y: 240, endPoint x: 975, endPoint y: 239, distance: 48.9
click at [975, 239] on p "£38,766 - £42,535" at bounding box center [920, 240] width 148 height 24
copy p "42,535"
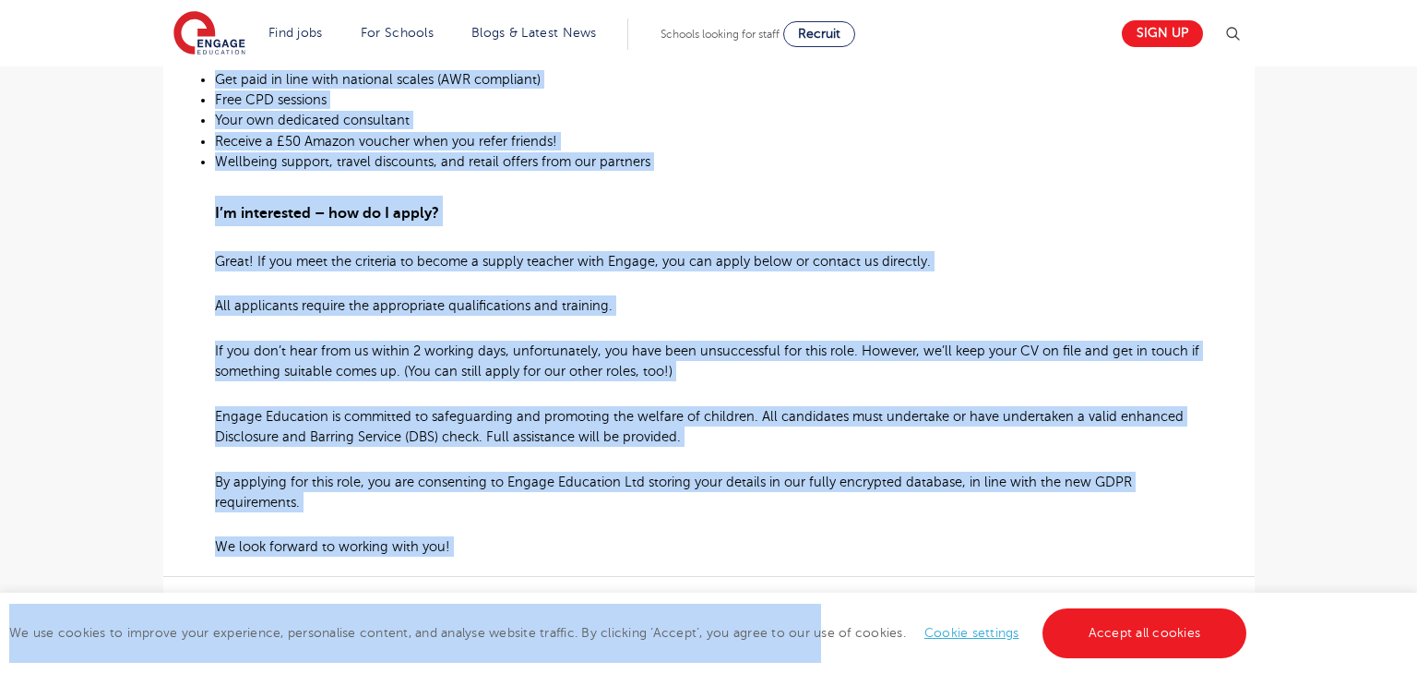
scroll to position [1174, 0]
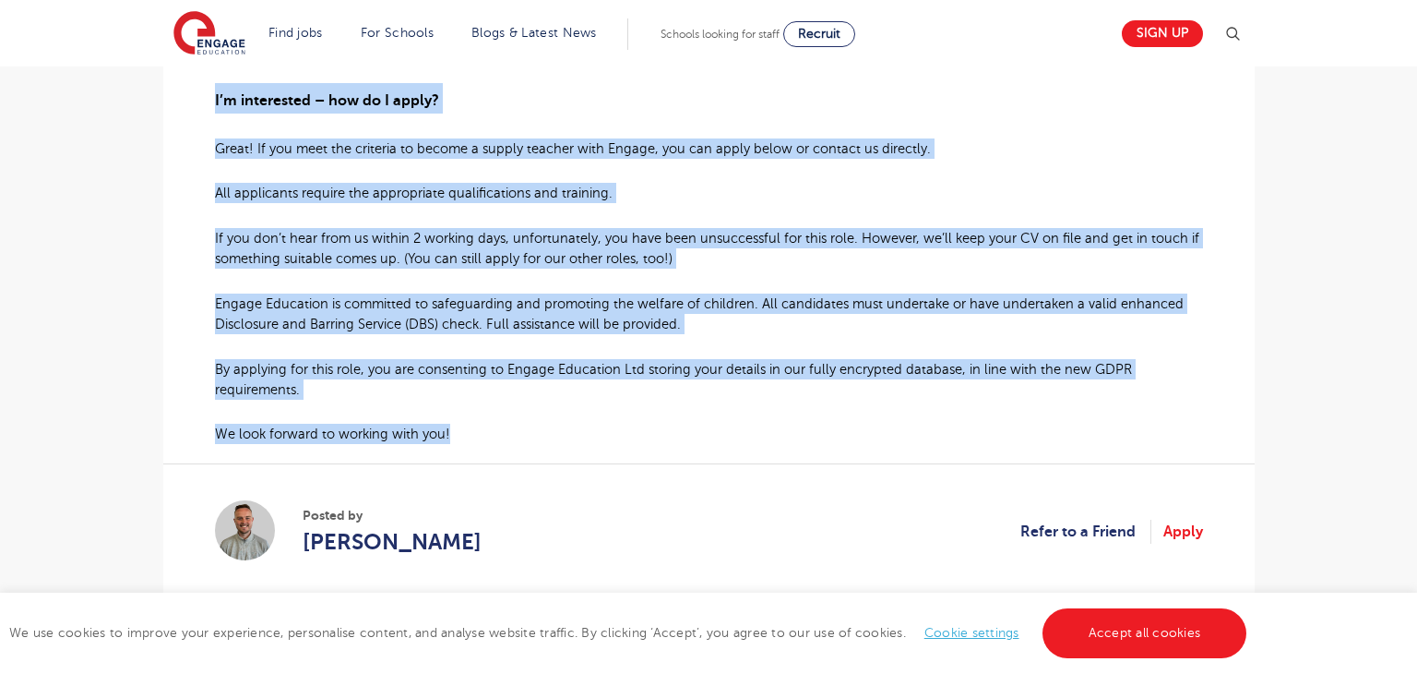
drag, startPoint x: 217, startPoint y: 405, endPoint x: 460, endPoint y: 447, distance: 246.2
copy div "Loremi Dolorsit ametco adi Elitseddo Eiusmod te Incidi Ut Labore Etdolorem, al’…"
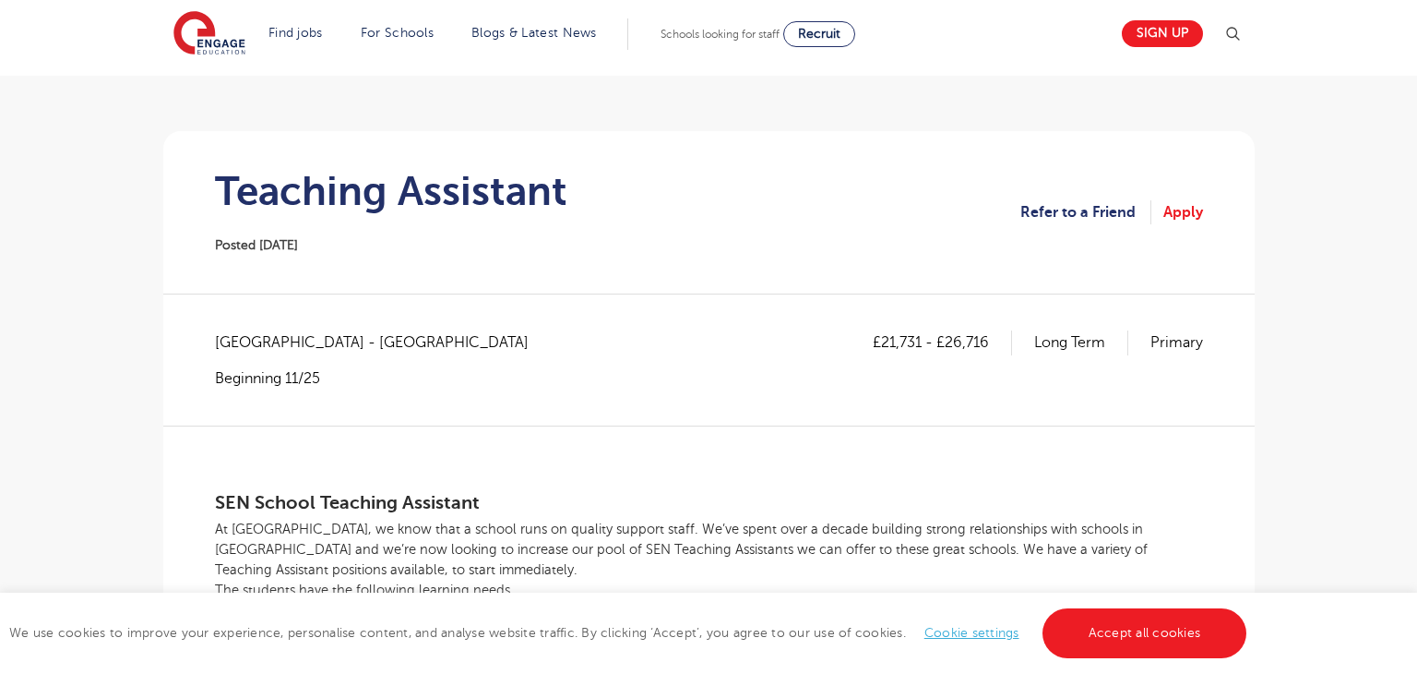
scroll to position [103, 0]
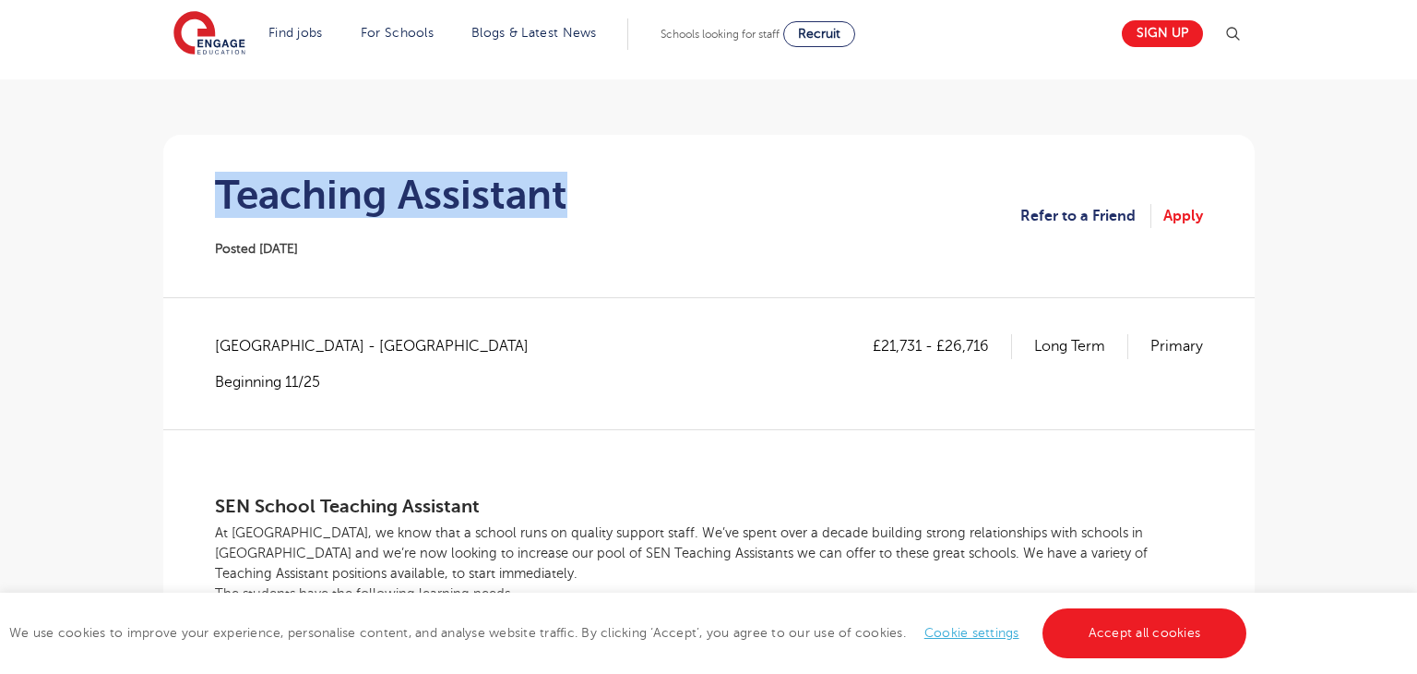
drag, startPoint x: 218, startPoint y: 188, endPoint x: 672, endPoint y: 205, distance: 454.3
click at [672, 205] on section "Teaching Assistant Posted [DATE] Refer to a Friend Apply" at bounding box center [709, 216] width 1062 height 162
copy h1 "Teaching Assistant"
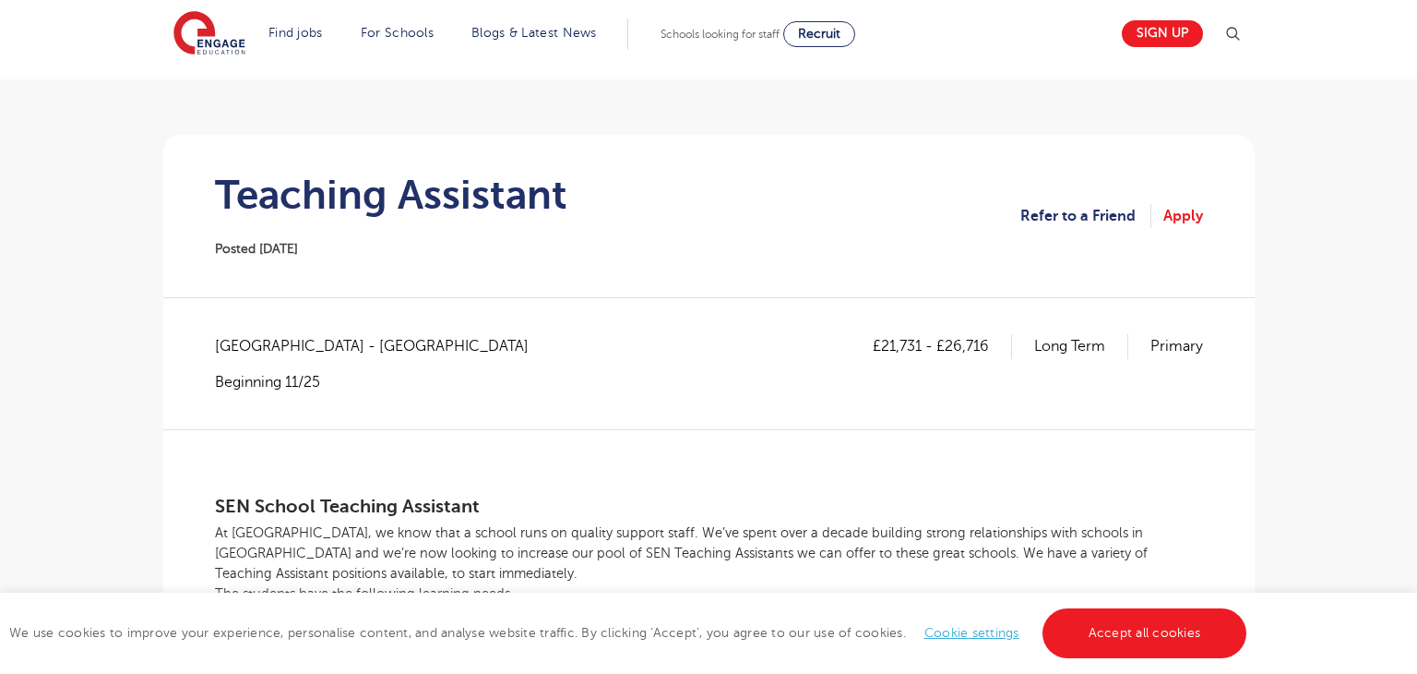
click at [243, 340] on span "[GEOGRAPHIC_DATA] - [GEOGRAPHIC_DATA]" at bounding box center [381, 346] width 332 height 24
copy span "[GEOGRAPHIC_DATA]"
drag, startPoint x: 883, startPoint y: 346, endPoint x: 919, endPoint y: 349, distance: 36.1
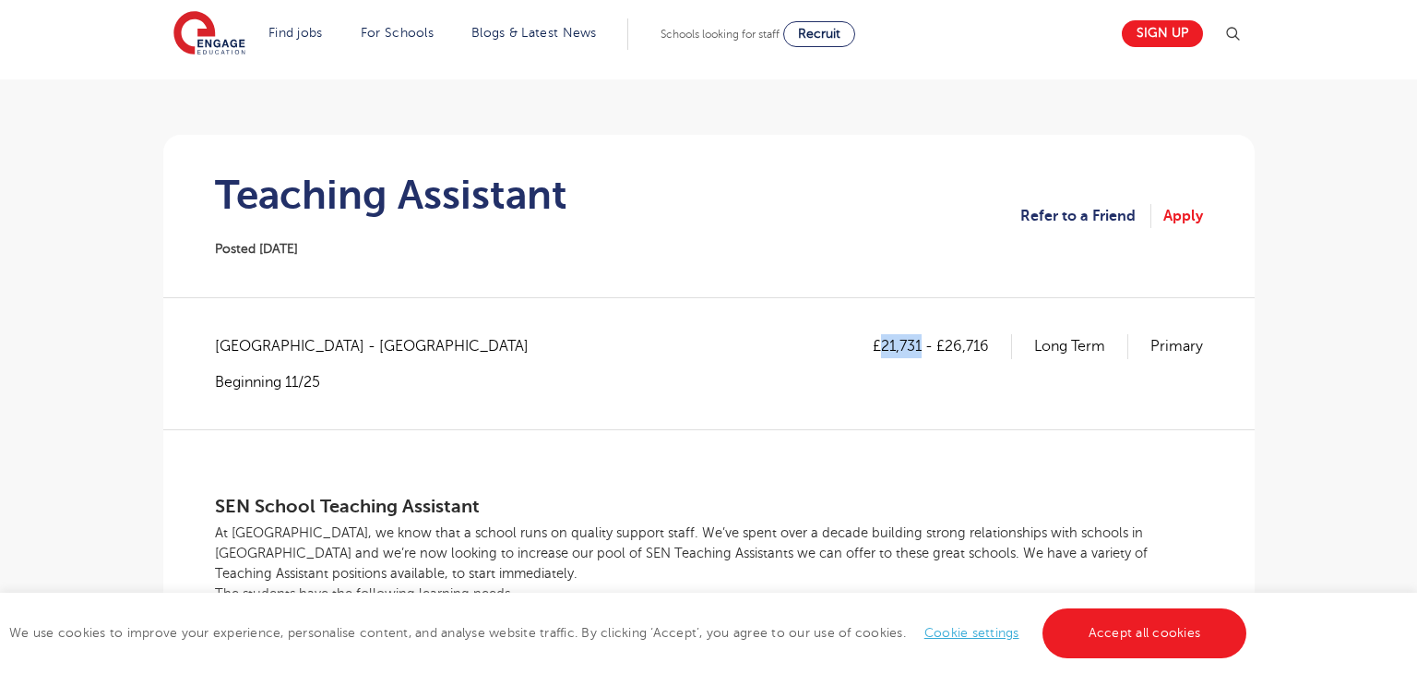
click at [919, 349] on p "£21,731 - £26,716" at bounding box center [942, 346] width 139 height 24
copy p "21,731"
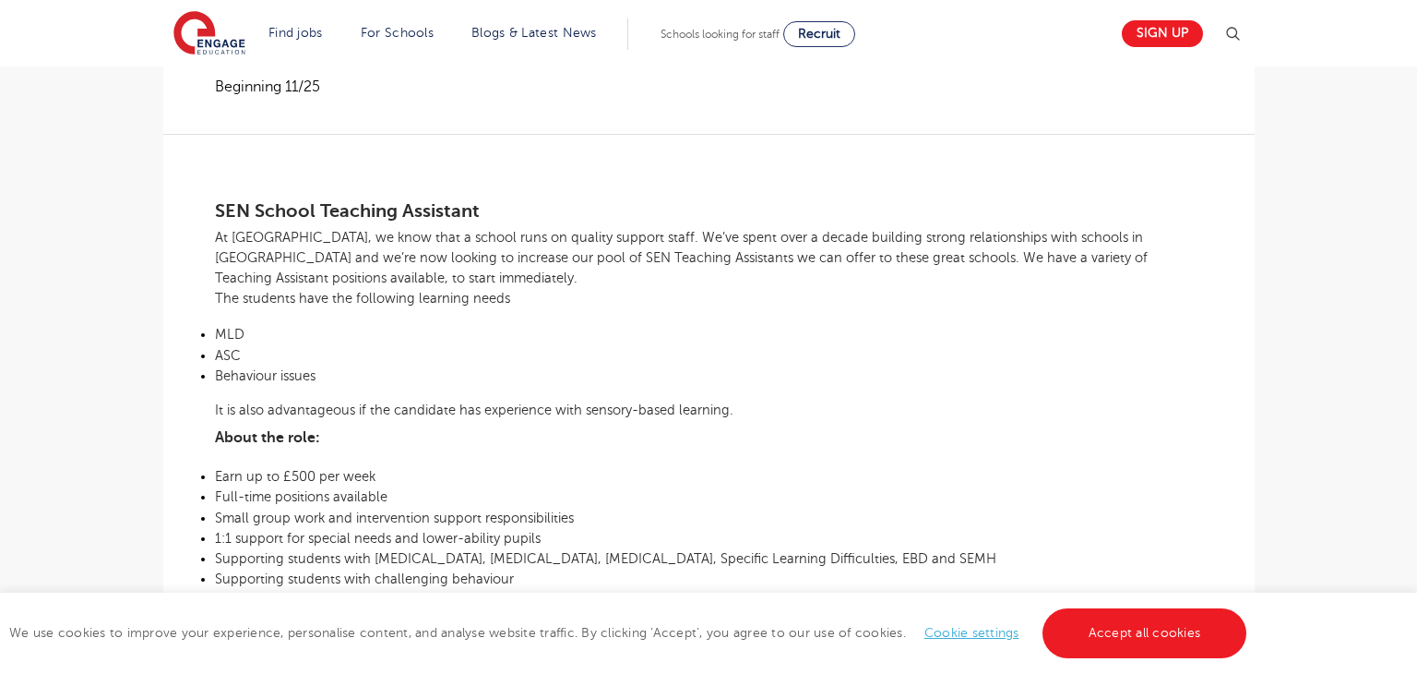
scroll to position [325, 0]
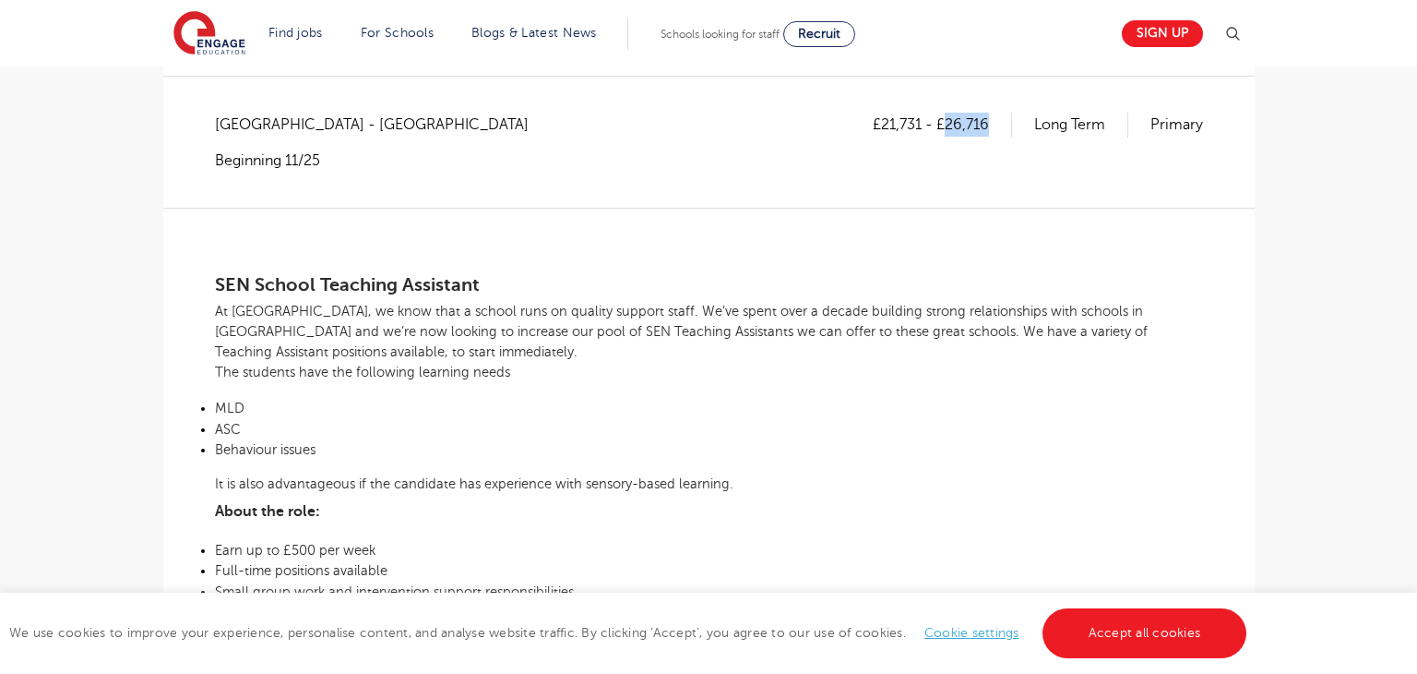
drag, startPoint x: 948, startPoint y: 124, endPoint x: 999, endPoint y: 122, distance: 51.7
click at [999, 122] on p "£21,731 - £26,716" at bounding box center [942, 125] width 139 height 24
copy p "26,716"
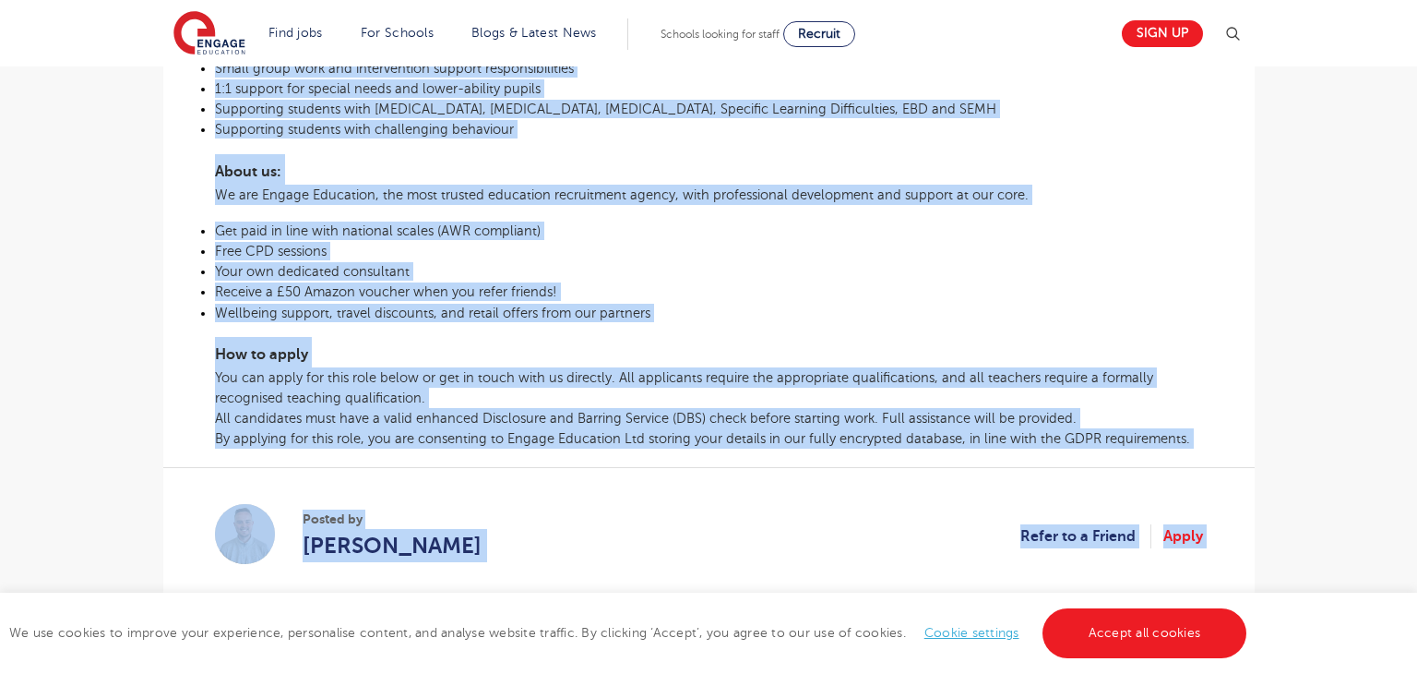
scroll to position [945, 0]
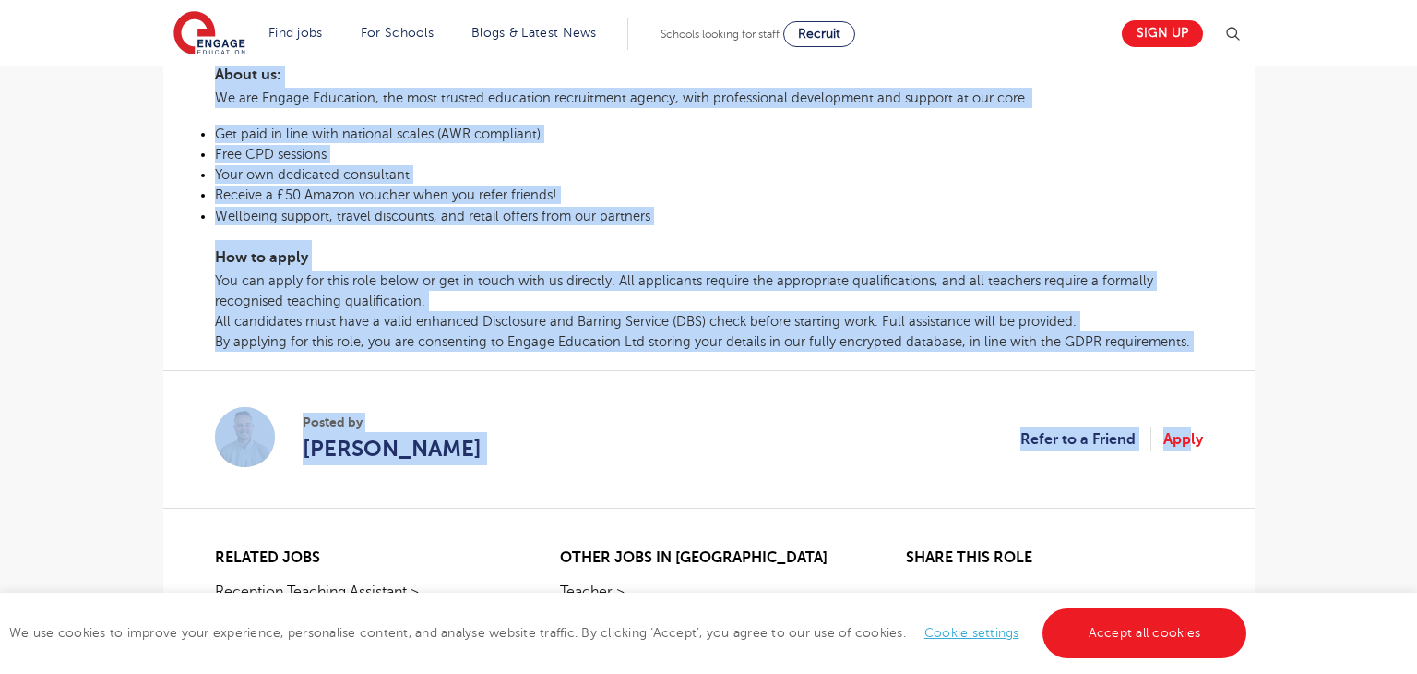
drag, startPoint x: 211, startPoint y: 278, endPoint x: 1194, endPoint y: 362, distance: 986.3
click at [1194, 362] on div "£21,731 - £26,716 [GEOGRAPHIC_DATA] Primary [GEOGRAPHIC_DATA] - [GEOGRAPHIC_DAT…" at bounding box center [709, 7] width 1062 height 1029
click at [700, 388] on section "Posted by [PERSON_NAME] Refer to a Friend Apply" at bounding box center [709, 438] width 988 height 137
click at [1109, 392] on section "Posted by [PERSON_NAME] Refer to a Friend Apply" at bounding box center [709, 438] width 988 height 137
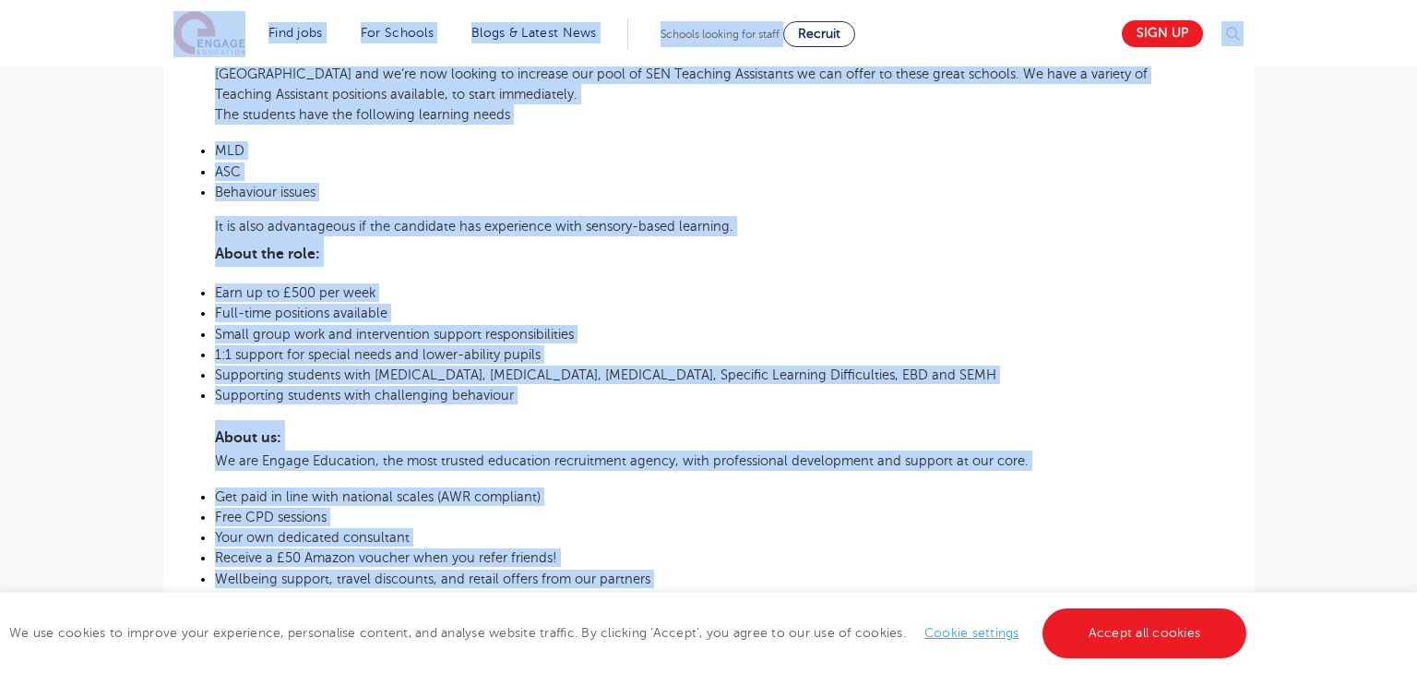
scroll to position [501, 0]
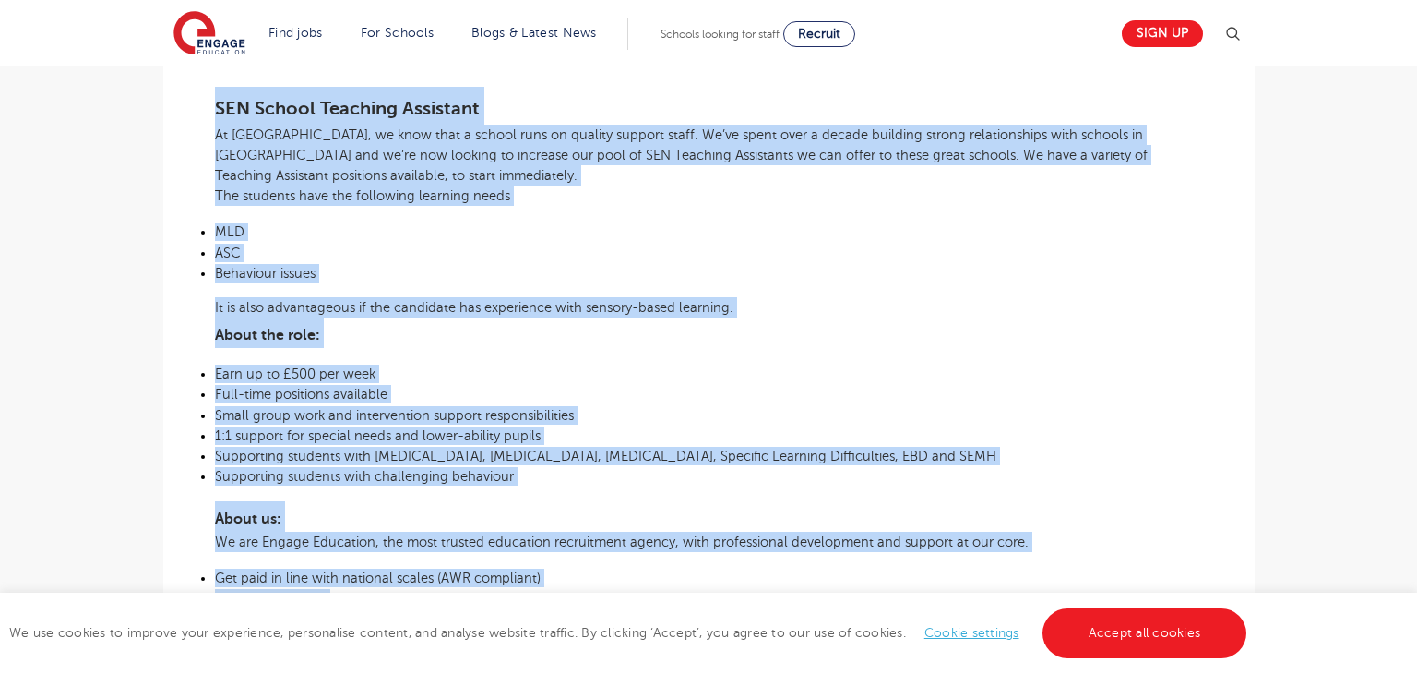
drag, startPoint x: 1190, startPoint y: 352, endPoint x: 214, endPoint y: 96, distance: 1009.4
click at [215, 96] on div "SEN School Teaching Assistant At [GEOGRAPHIC_DATA], we know that a school runs …" at bounding box center [709, 413] width 988 height 765
copy div "LOR Ipsumd Sitametc Adipiscin El Seddoe, te inci utla e dolore magn al enimadm …"
